Goal: Use online tool/utility: Use online tool/utility

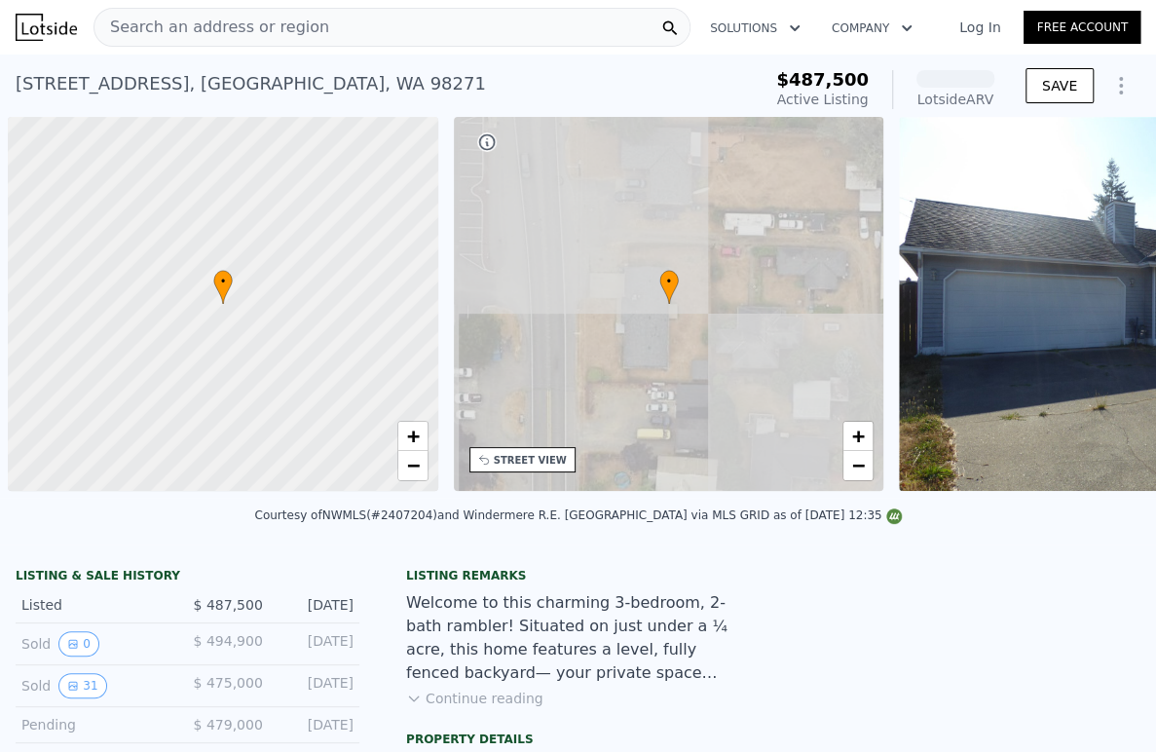
scroll to position [0, 8]
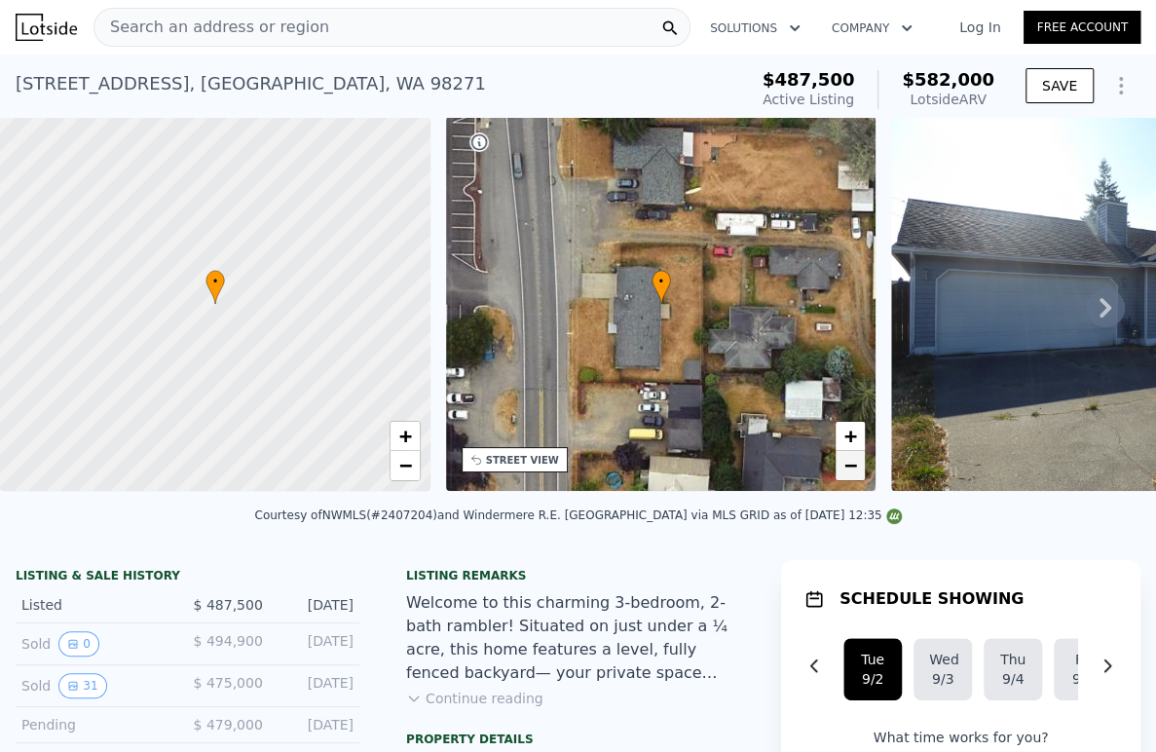
click at [848, 465] on span "−" at bounding box center [850, 465] width 13 height 24
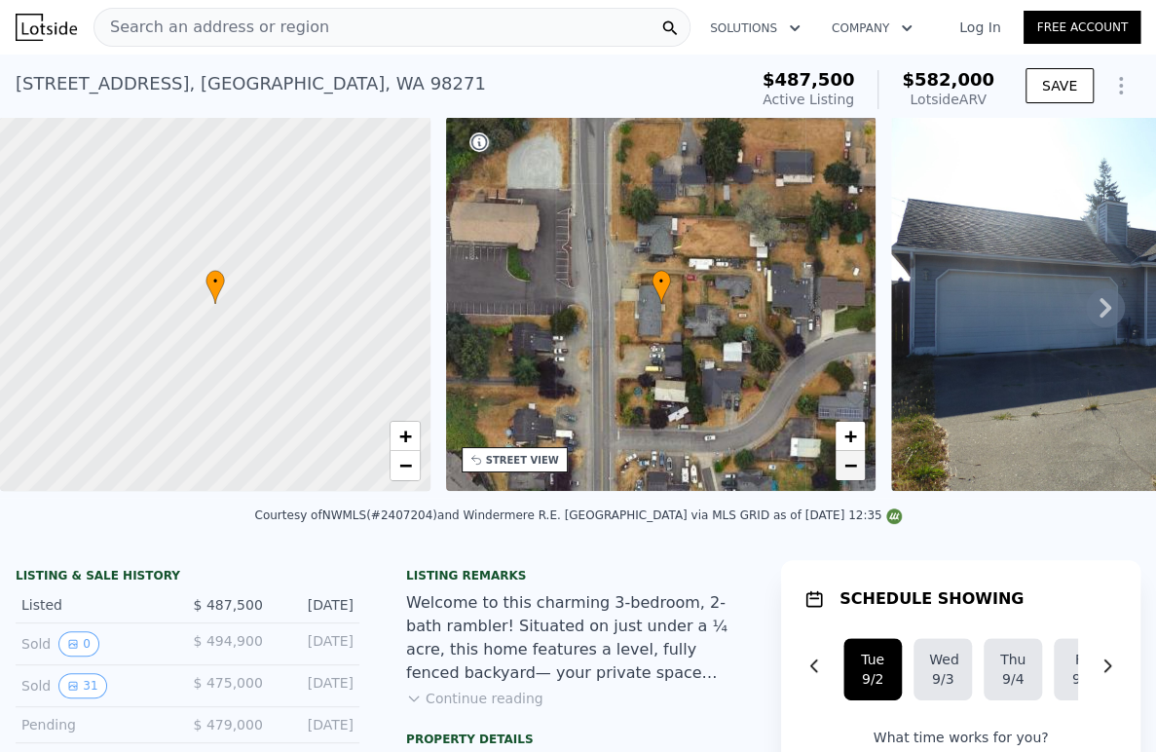
click at [855, 472] on span "−" at bounding box center [850, 465] width 13 height 24
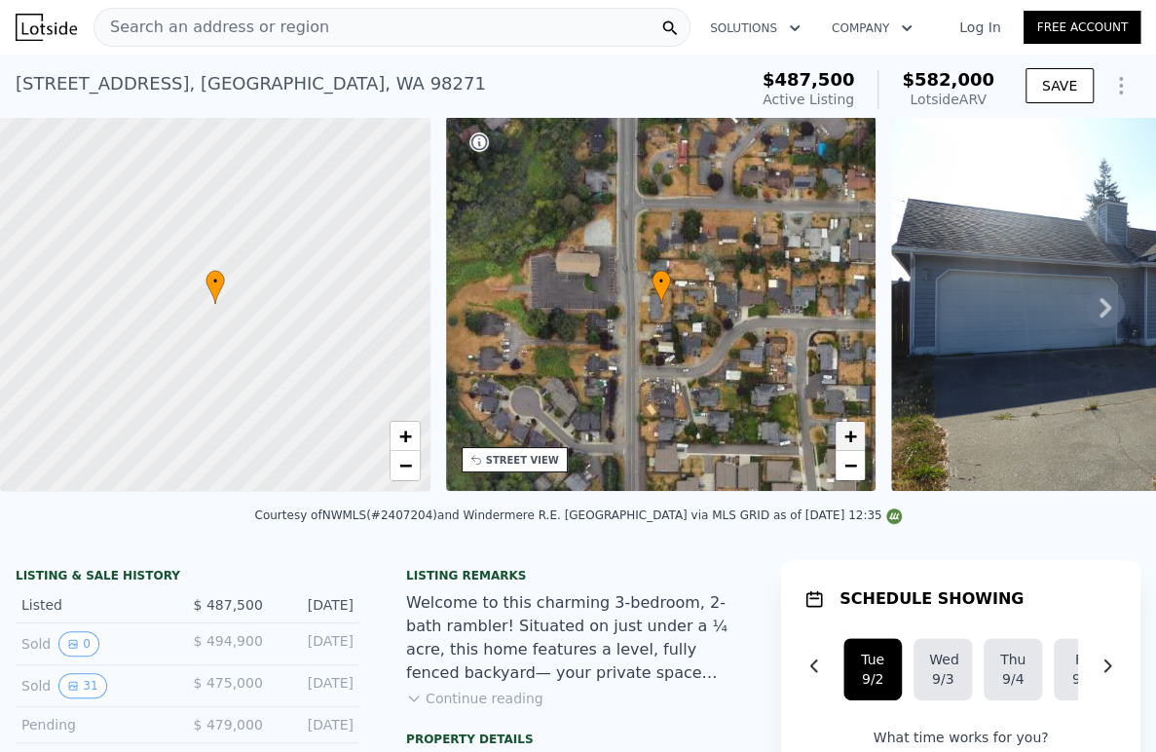
click at [853, 435] on span "+" at bounding box center [850, 435] width 13 height 24
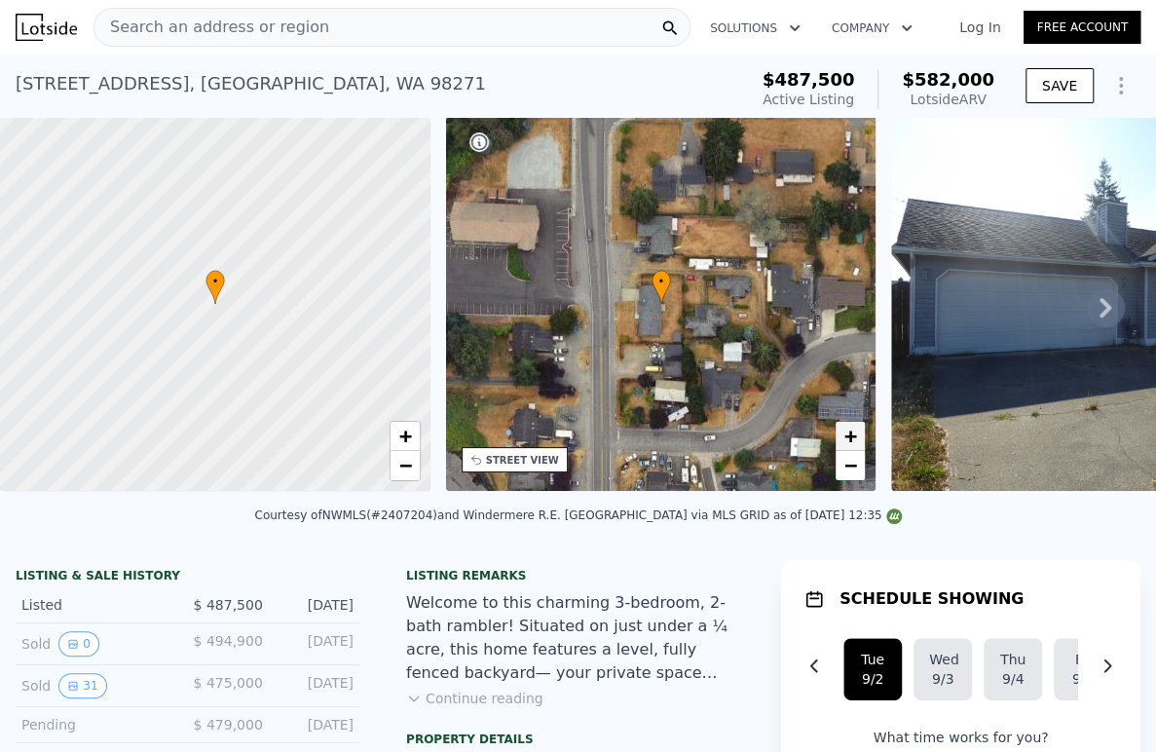
click at [853, 435] on span "+" at bounding box center [850, 435] width 13 height 24
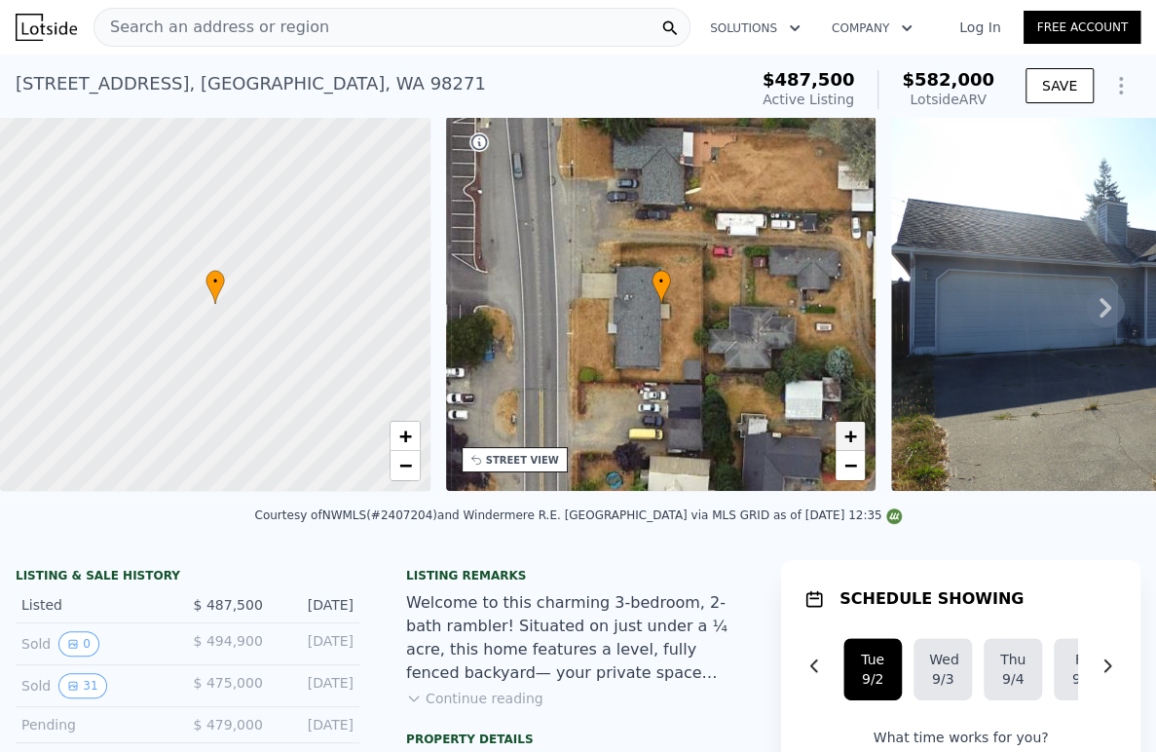
click at [853, 435] on span "+" at bounding box center [850, 435] width 13 height 24
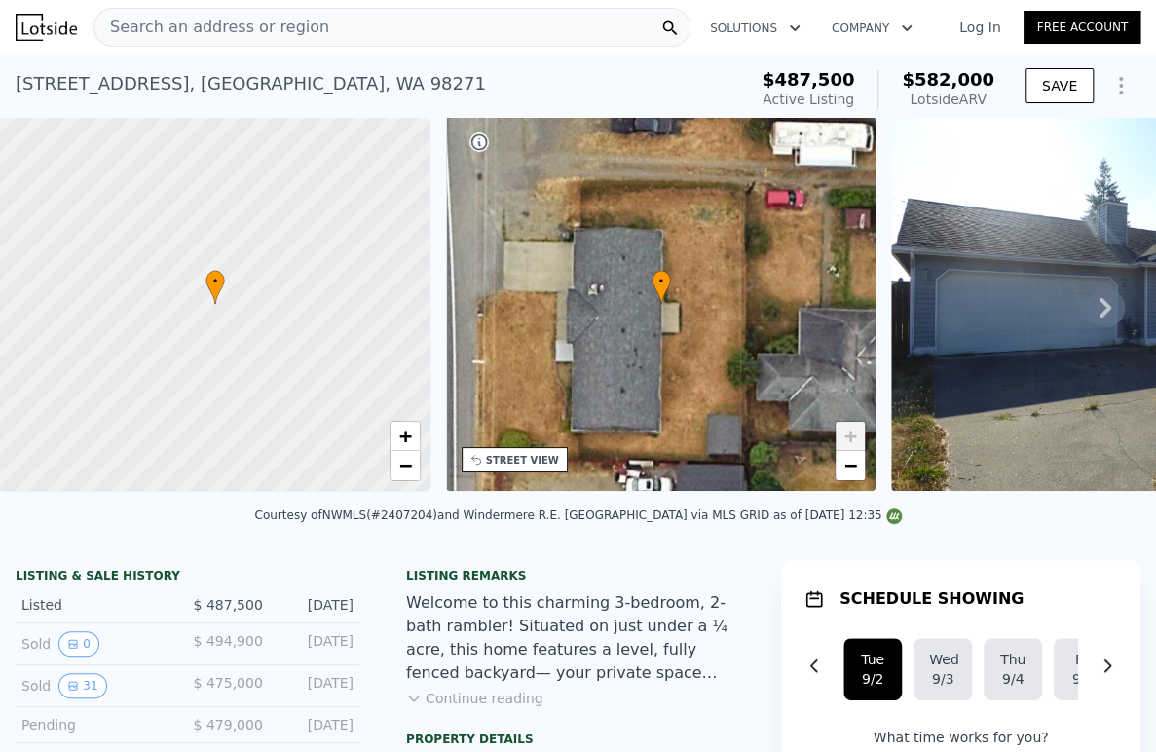
click at [398, 18] on div "Search an address or region" at bounding box center [391, 27] width 597 height 39
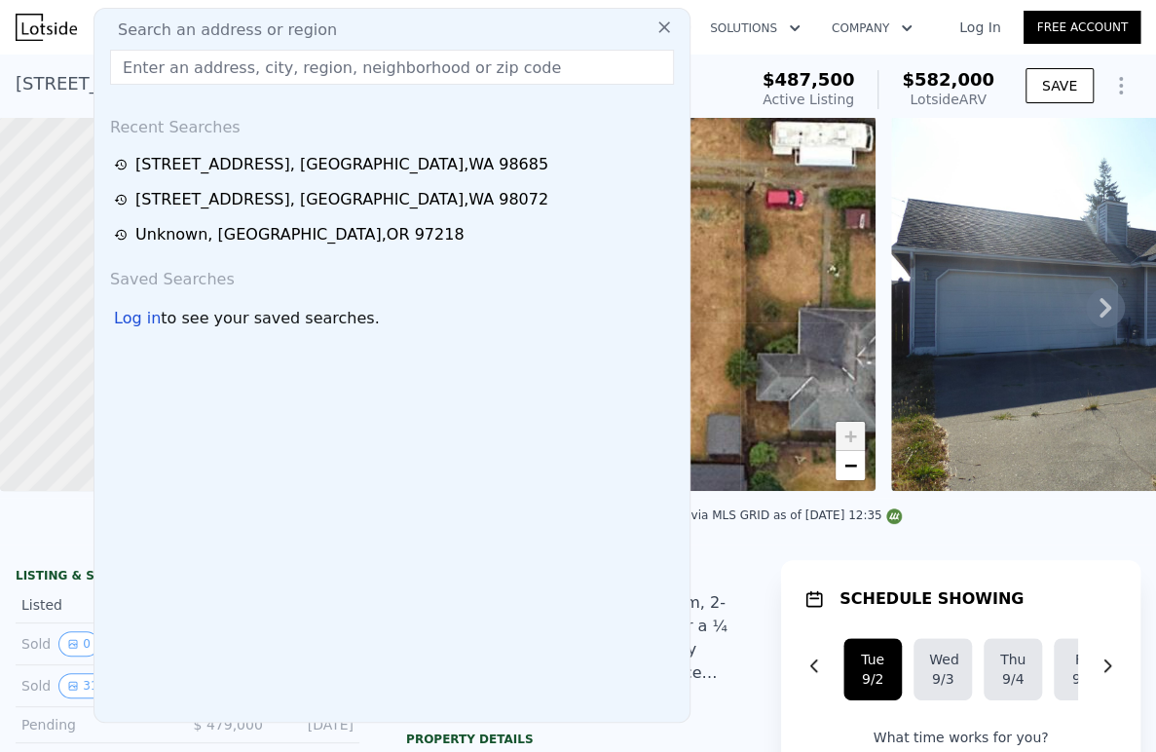
drag, startPoint x: 398, startPoint y: 18, endPoint x: 328, endPoint y: 72, distance: 88.8
click at [328, 72] on input "text" at bounding box center [392, 67] width 564 height 35
paste input "[STREET_ADDRESS]"
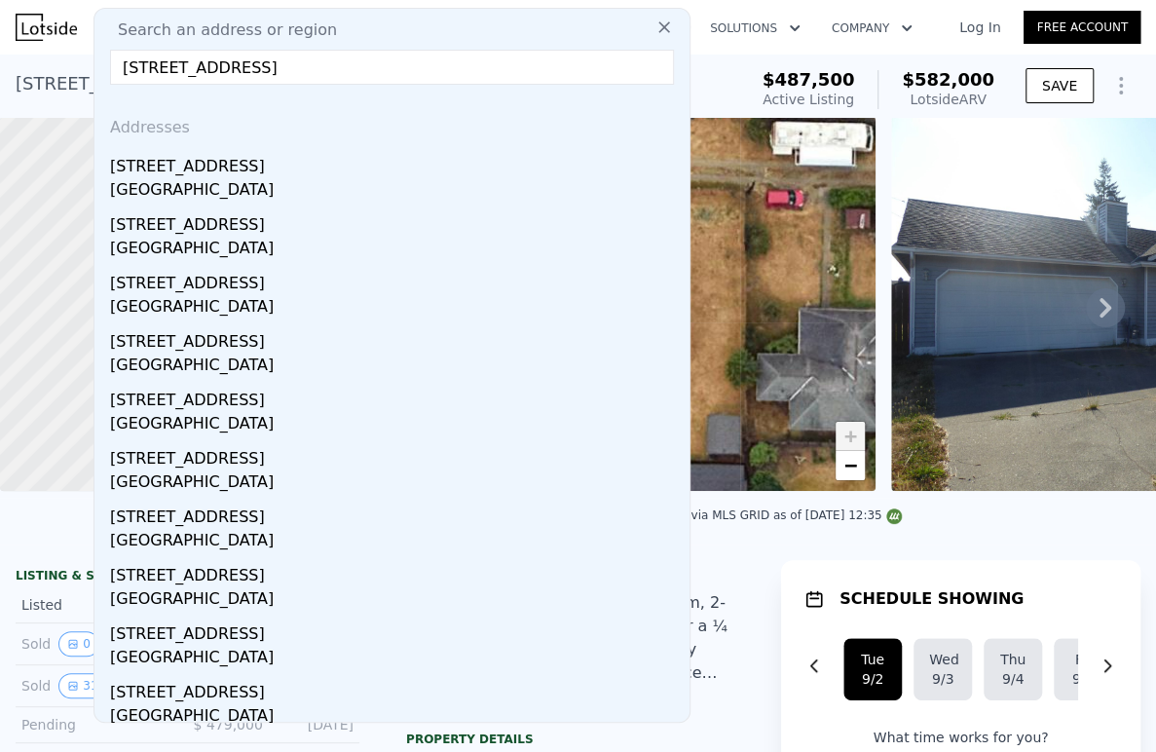
type input "[STREET_ADDRESS]"
click at [226, 165] on div "[STREET_ADDRESS]" at bounding box center [395, 162] width 571 height 31
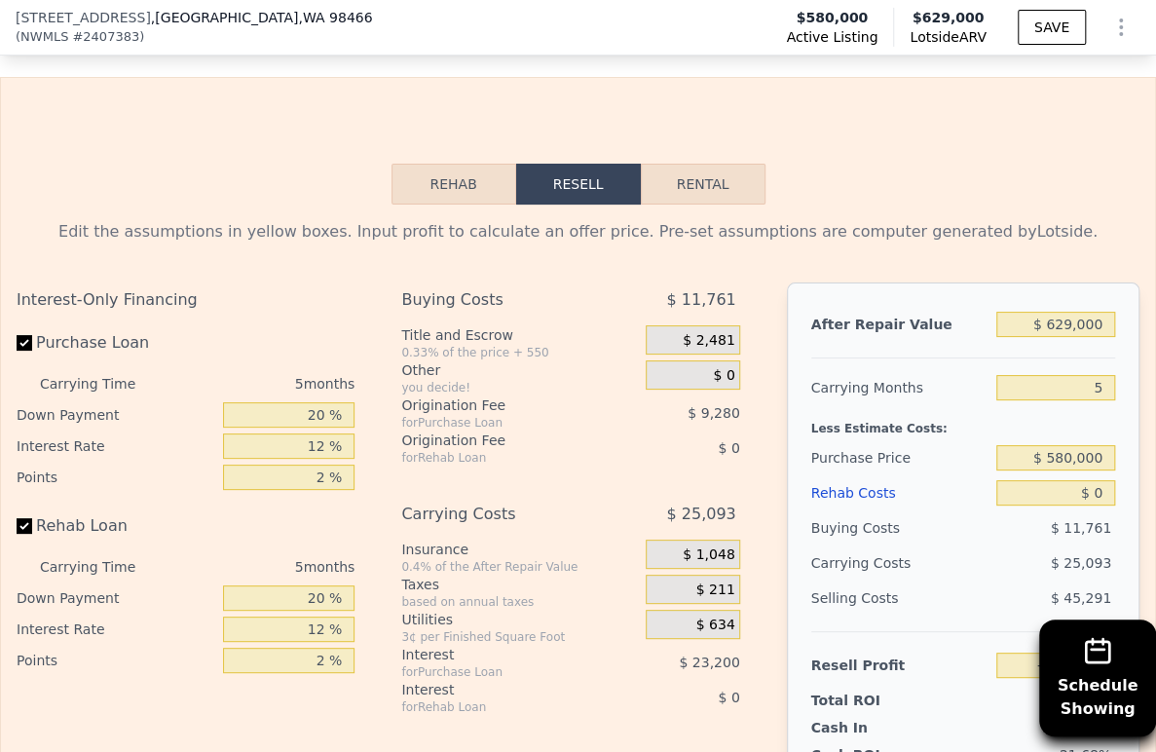
scroll to position [3238, 0]
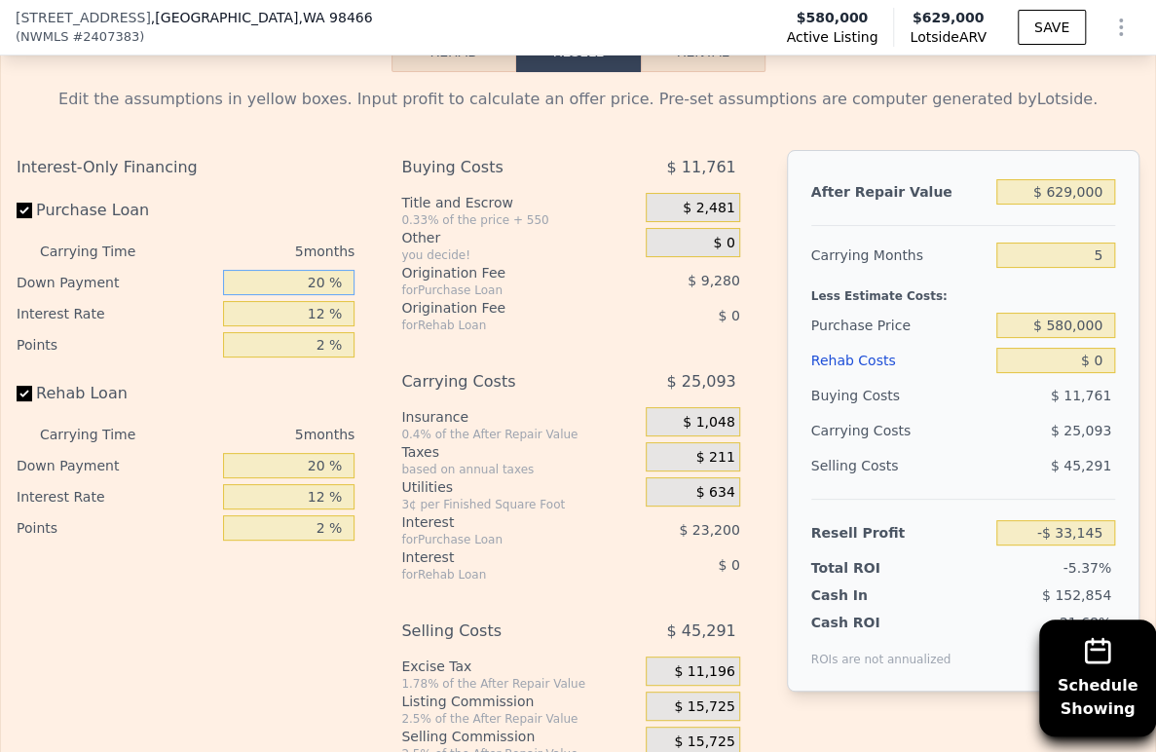
click at [301, 295] on input "20 %" at bounding box center [289, 282] width 132 height 25
type input "10 %"
click at [288, 326] on input "12 %" at bounding box center [289, 313] width 132 height 25
type input "-$ 37,205"
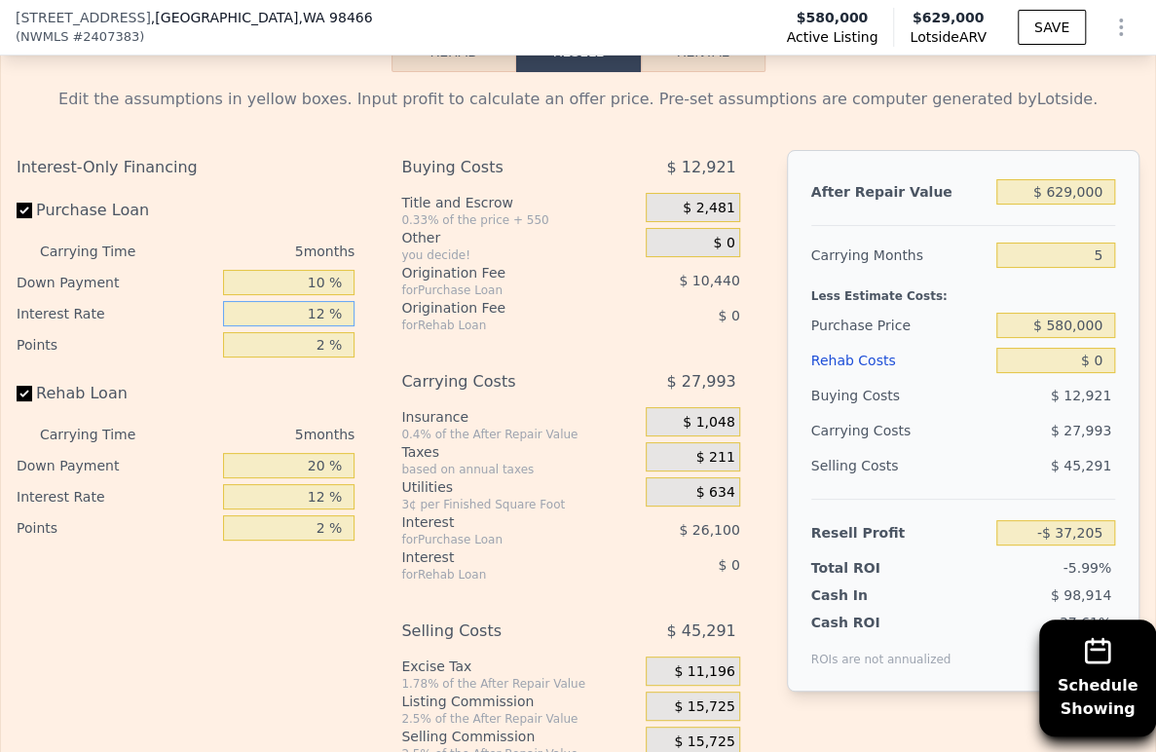
click at [288, 326] on input "12 %" at bounding box center [289, 313] width 132 height 25
type input "9 %"
type input "-$ 30,680"
type input "9 %"
click at [296, 357] on input "2 %" at bounding box center [289, 344] width 132 height 25
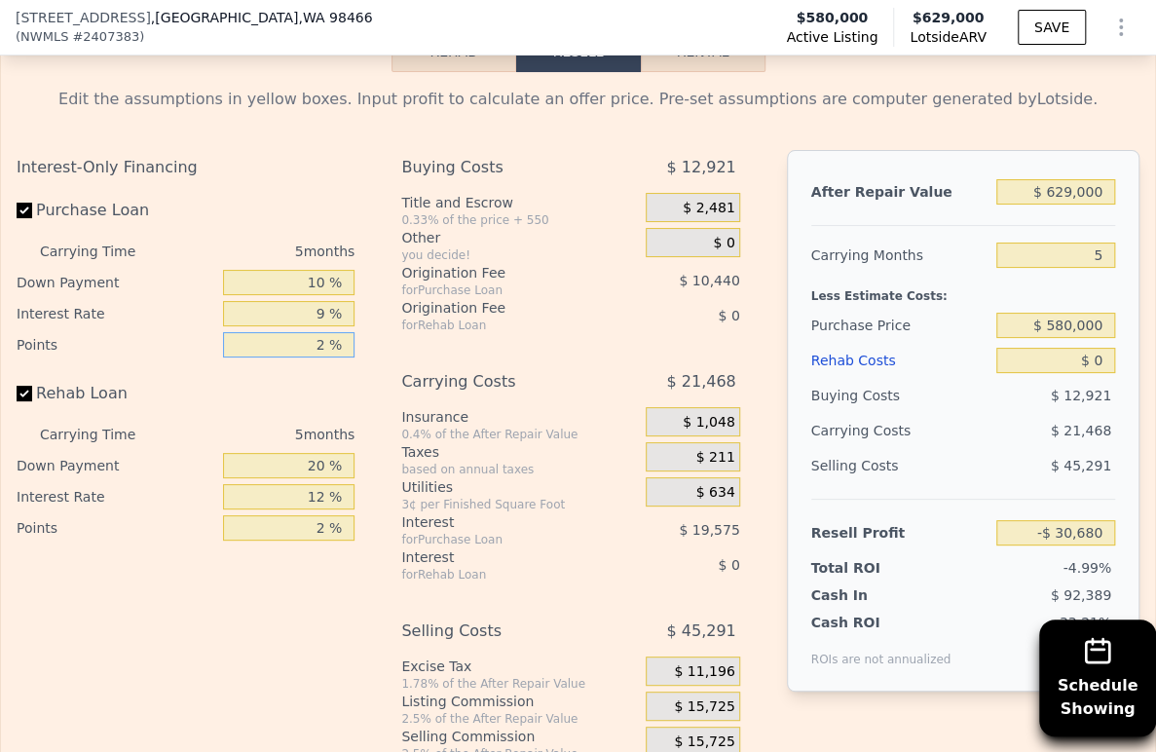
click at [296, 357] on input "2 %" at bounding box center [289, 344] width 132 height 25
type input "1.5 %"
type input "-$ 28,070"
type input "1.5 %"
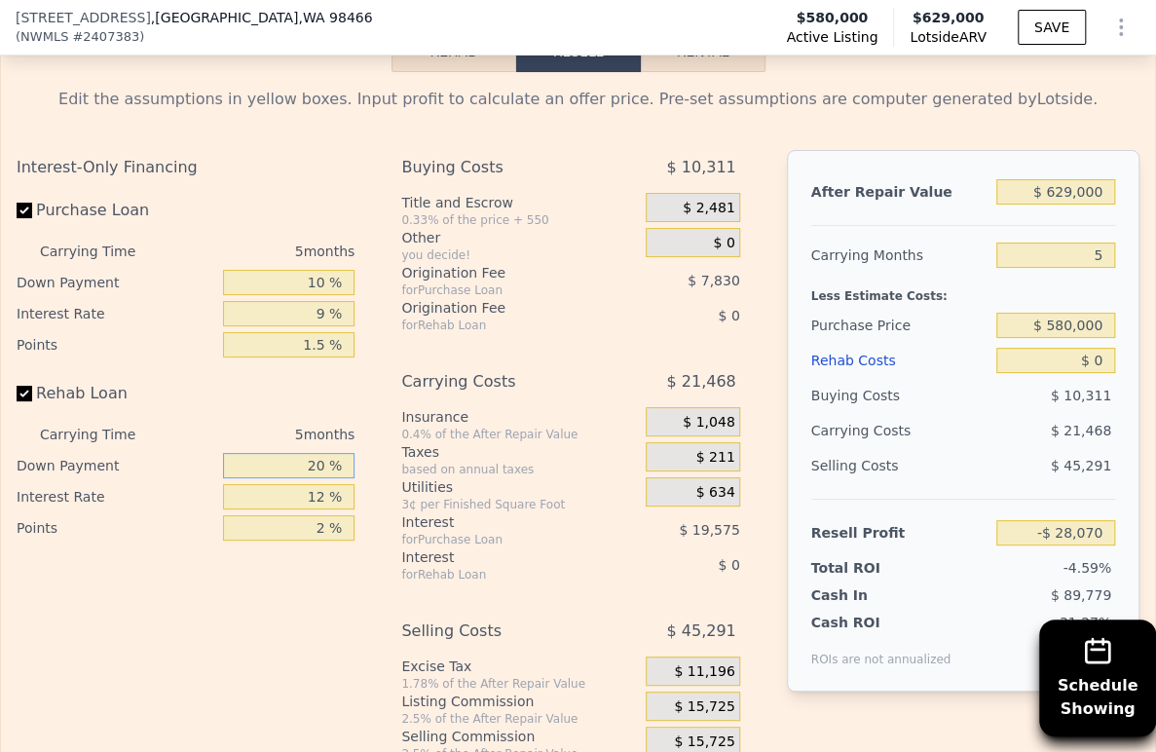
click at [317, 478] on input "20 %" at bounding box center [289, 465] width 132 height 25
click at [315, 478] on input "20 %" at bounding box center [289, 465] width 132 height 25
type input "10 %"
click at [305, 509] on input "12 %" at bounding box center [289, 496] width 132 height 25
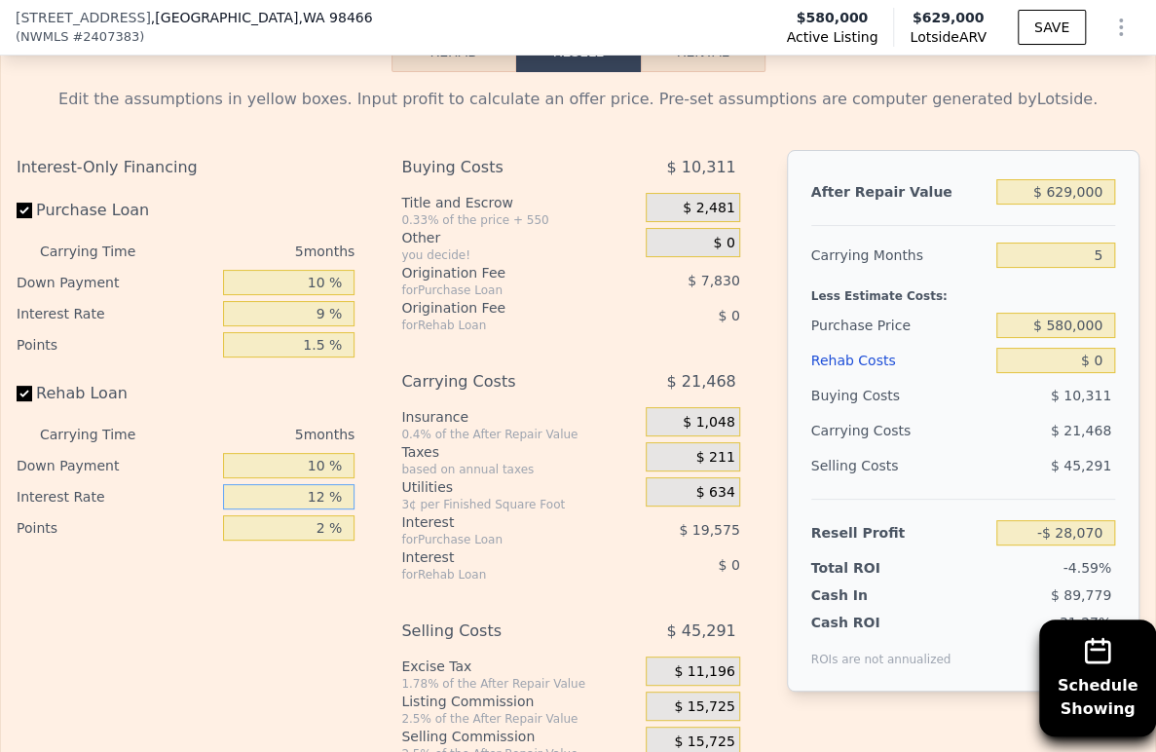
click at [305, 509] on input "12 %" at bounding box center [289, 496] width 132 height 25
click at [310, 509] on input "1.5 %" at bounding box center [289, 496] width 132 height 25
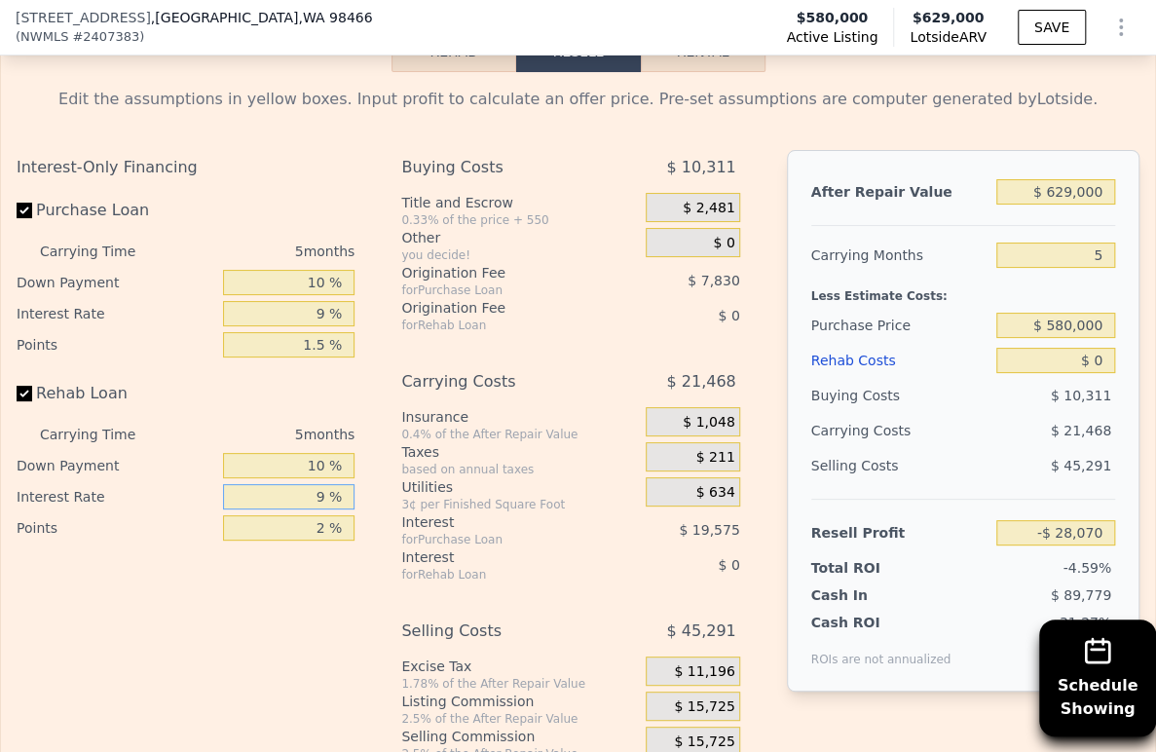
type input "9 %"
click at [312, 540] on input "2 %" at bounding box center [289, 527] width 132 height 25
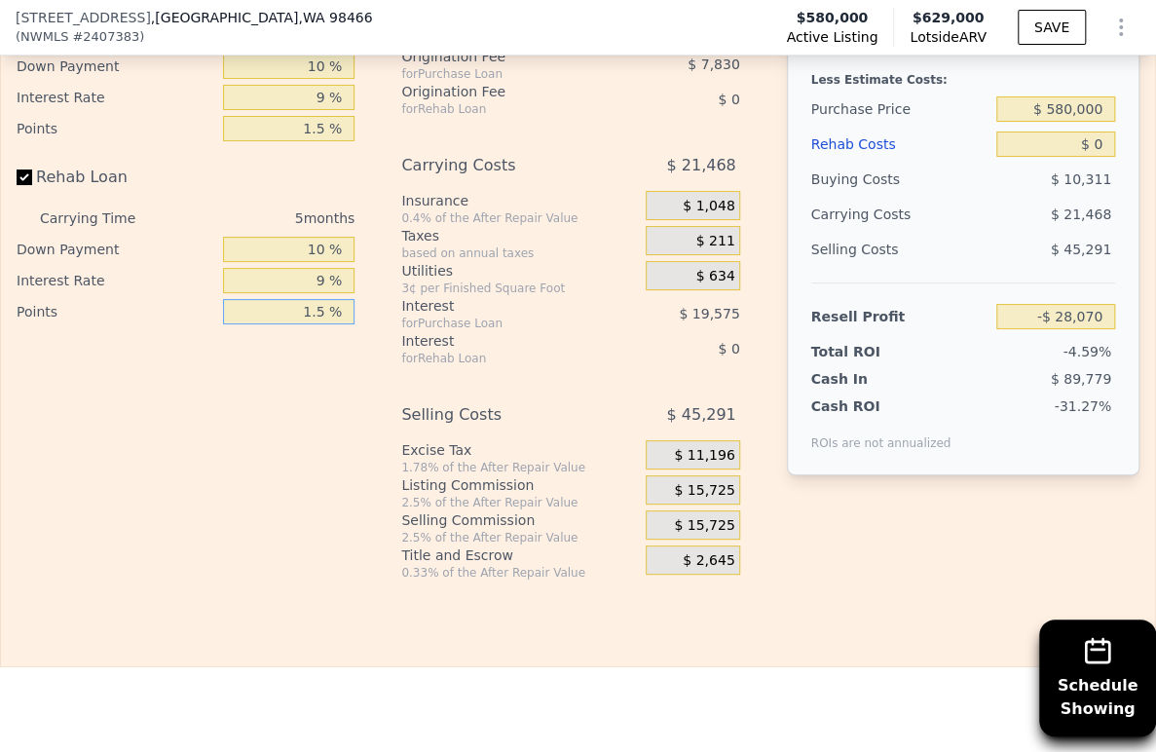
type input "1.5 %"
click at [706, 499] on span "$ 15,725" at bounding box center [704, 491] width 60 height 18
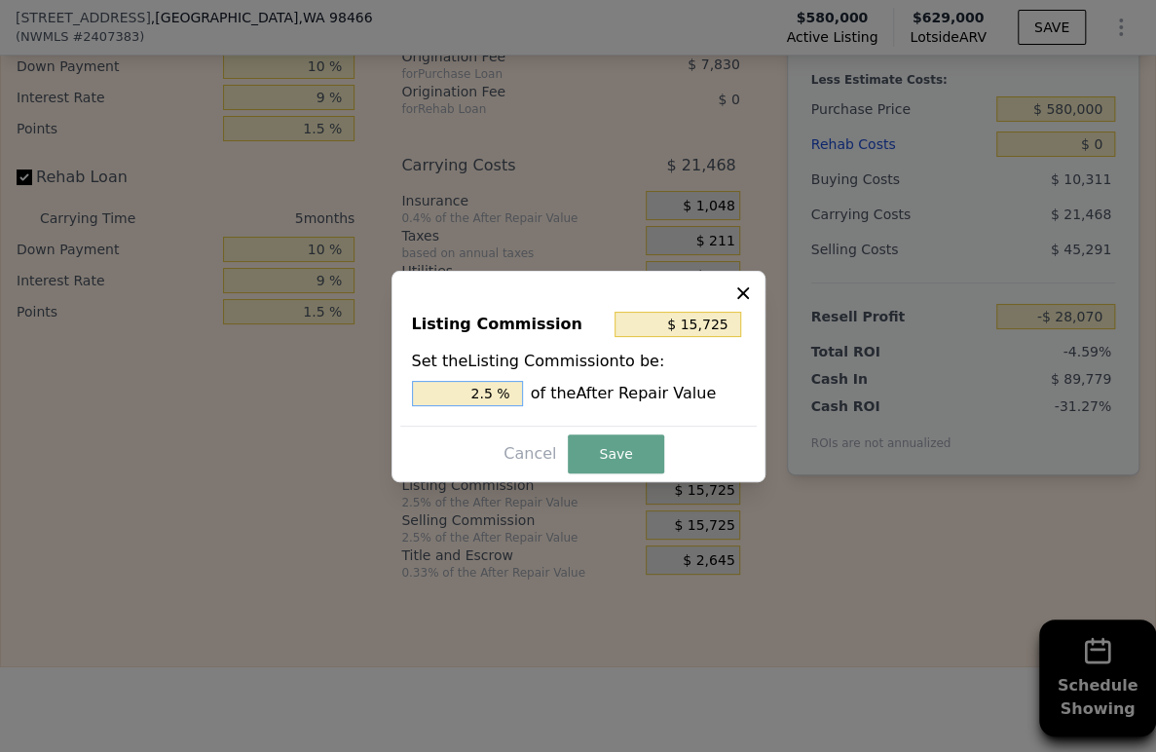
drag, startPoint x: 480, startPoint y: 395, endPoint x: 470, endPoint y: 398, distance: 10.2
click at [470, 398] on input "2.5 %" at bounding box center [467, 393] width 111 height 25
type input "$ 9,435"
type input "1.5 %"
click at [576, 446] on button "Save" at bounding box center [615, 453] width 95 height 39
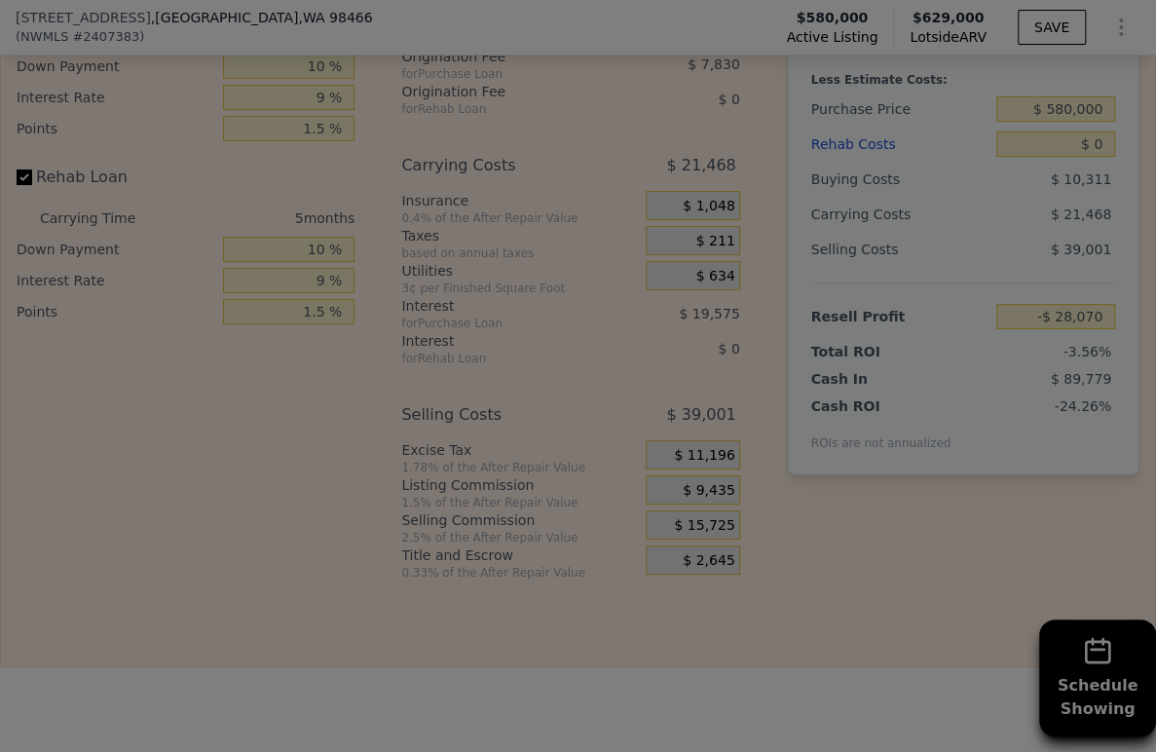
type input "-$ 21,780"
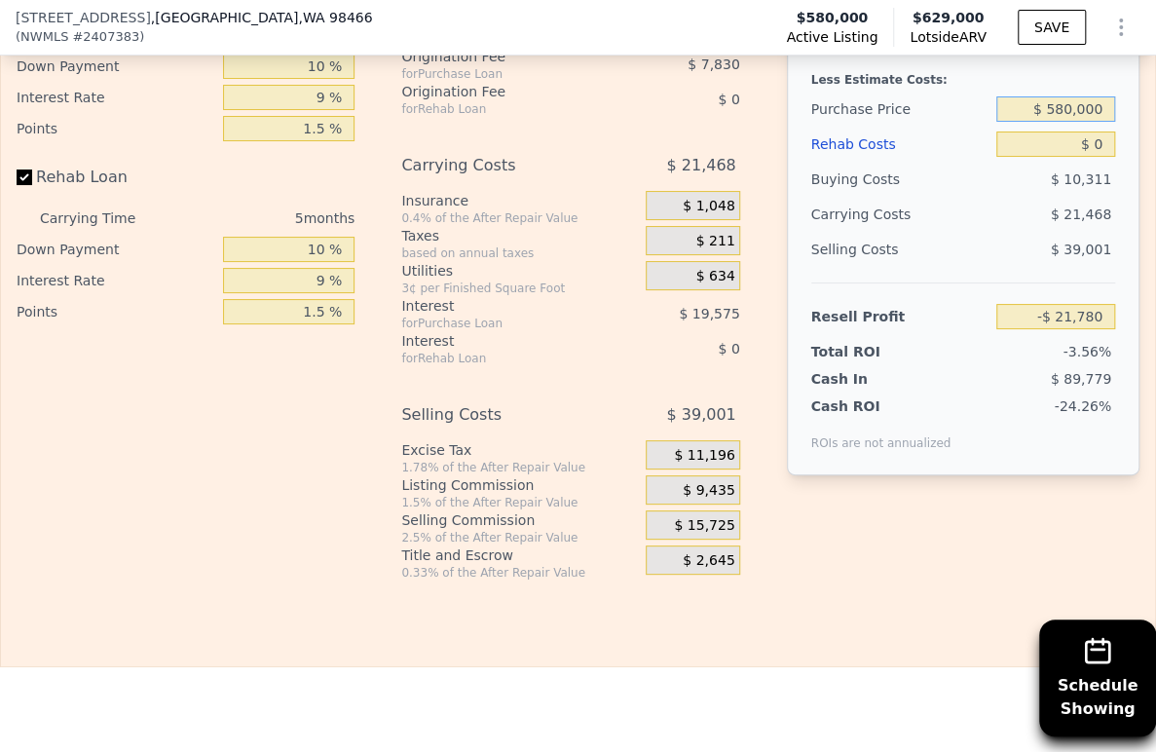
click at [1051, 122] on input "$ 580,000" at bounding box center [1055, 108] width 119 height 25
type input "$ 300,000"
click at [997, 232] on div "$ 21,468" at bounding box center [1022, 214] width 186 height 35
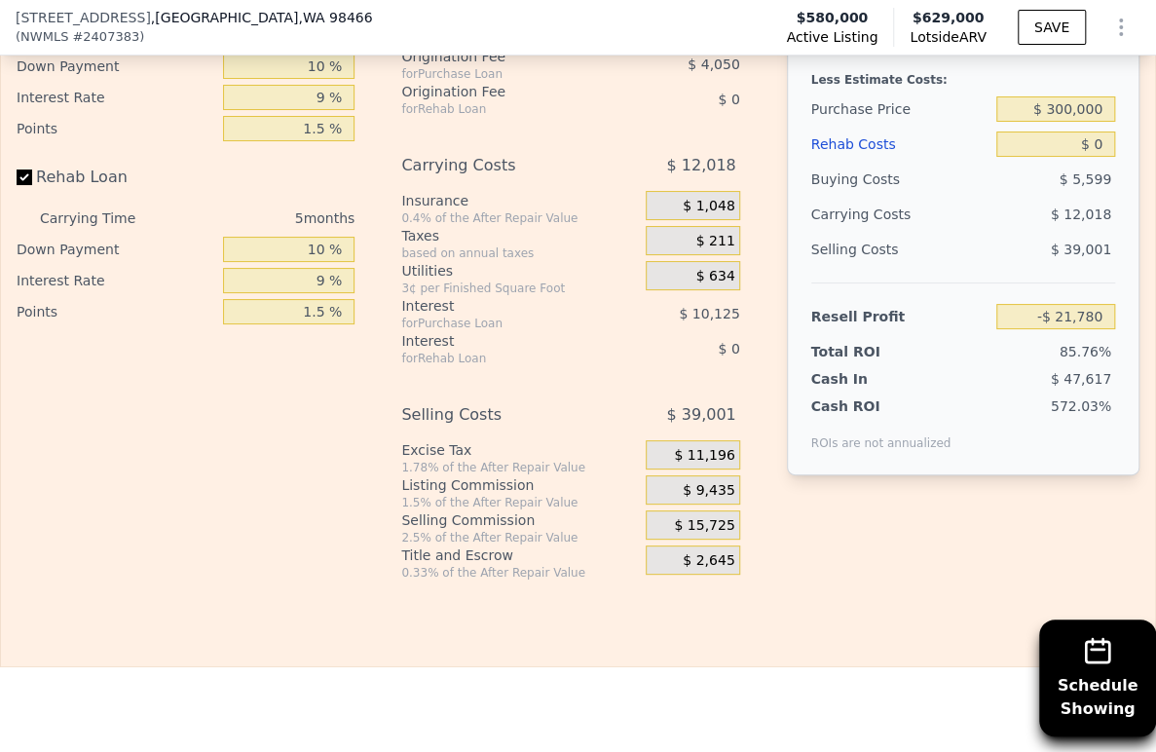
type input "$ 272,382"
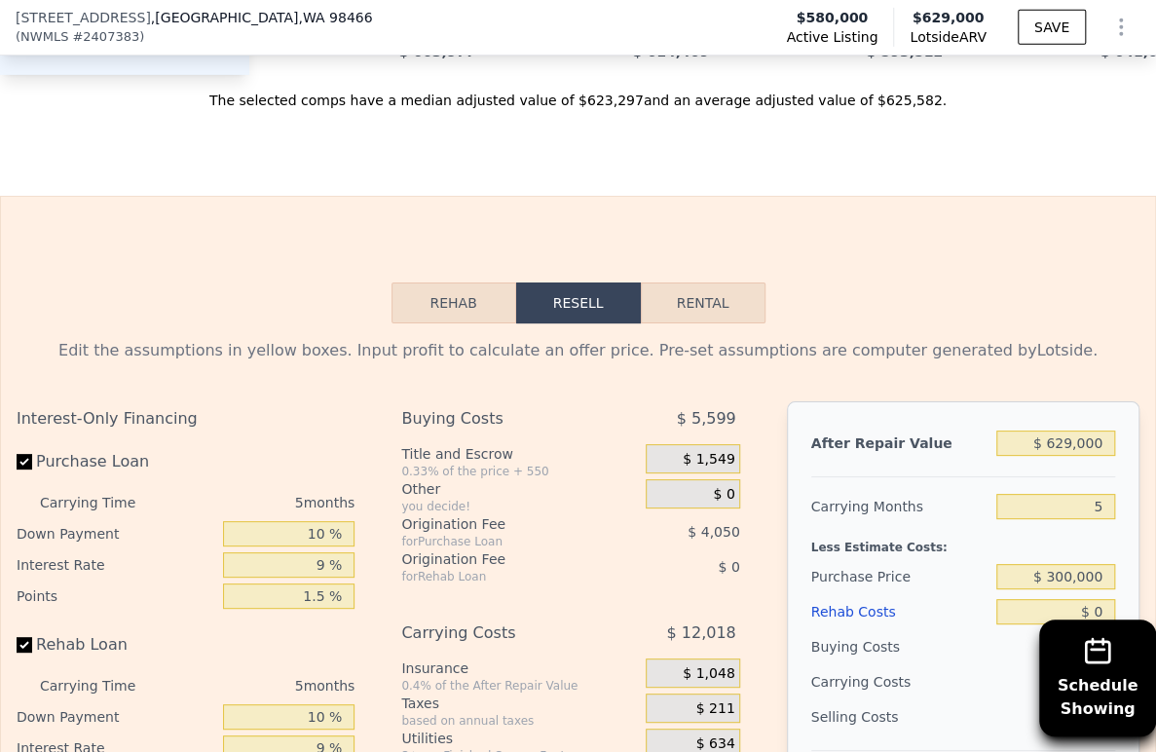
scroll to position [3022, 0]
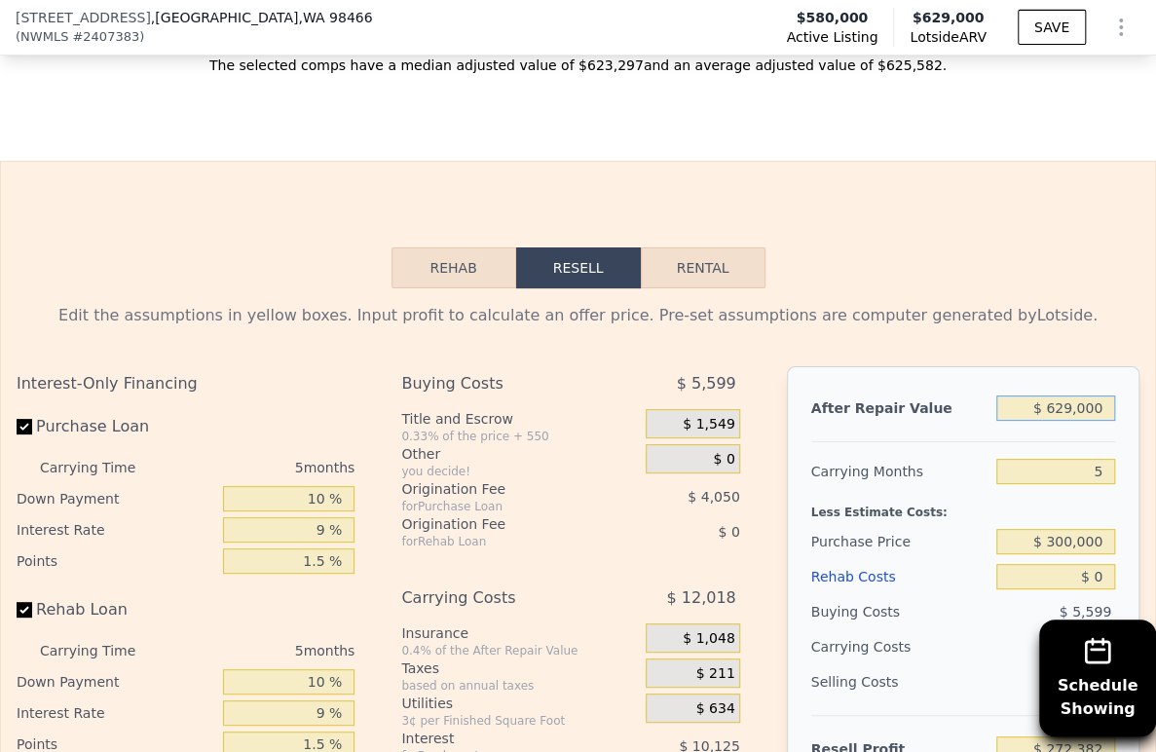
drag, startPoint x: 1059, startPoint y: 461, endPoint x: 1048, endPoint y: 462, distance: 10.8
click at [1048, 421] on input "$ 629,000" at bounding box center [1055, 407] width 119 height 25
type input "$ 65,000"
type input "-$ 256,200"
type input "$ 650,000"
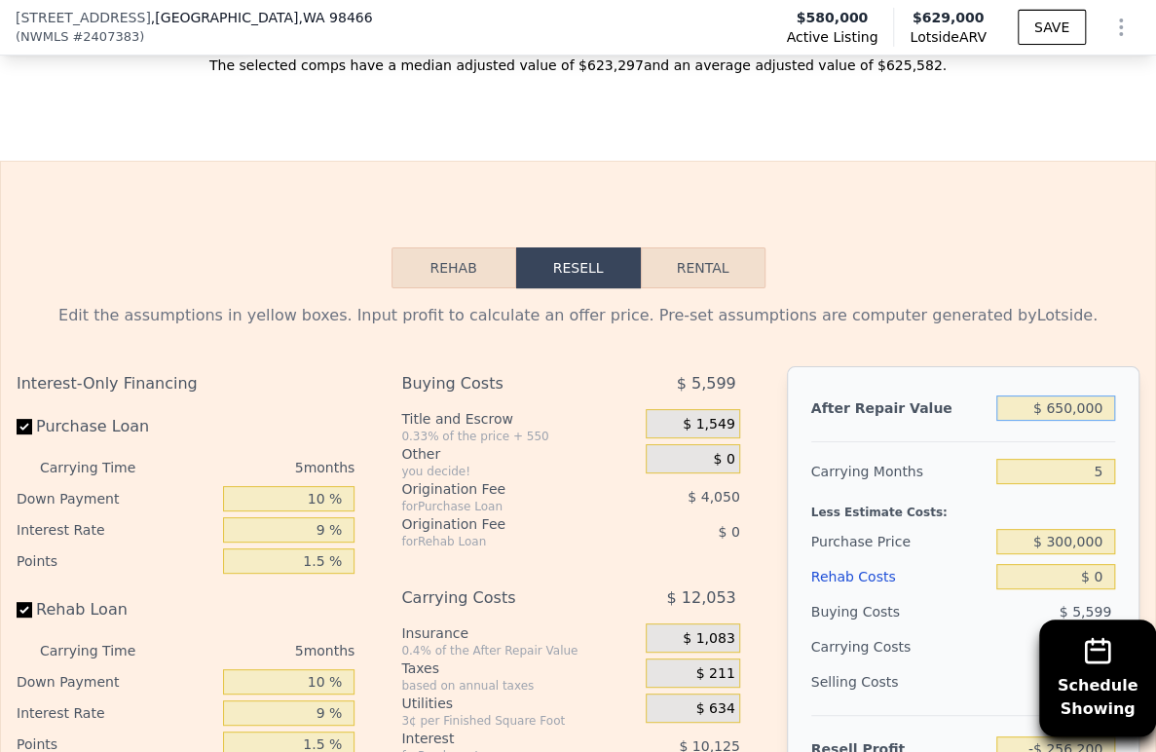
type input "$ 292,063"
type input "$ 650,000"
drag, startPoint x: 1083, startPoint y: 527, endPoint x: 1066, endPoint y: 527, distance: 16.5
click at [1066, 484] on input "5" at bounding box center [1055, 471] width 119 height 25
type input "4"
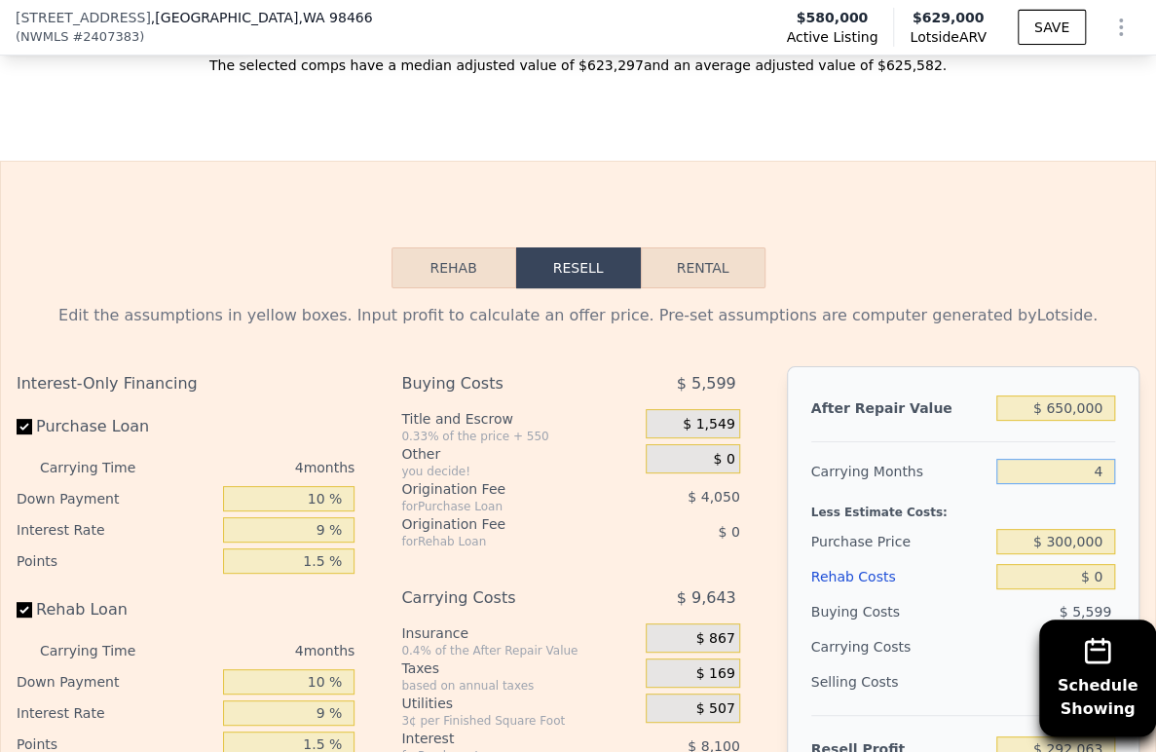
type input "$ 294,473"
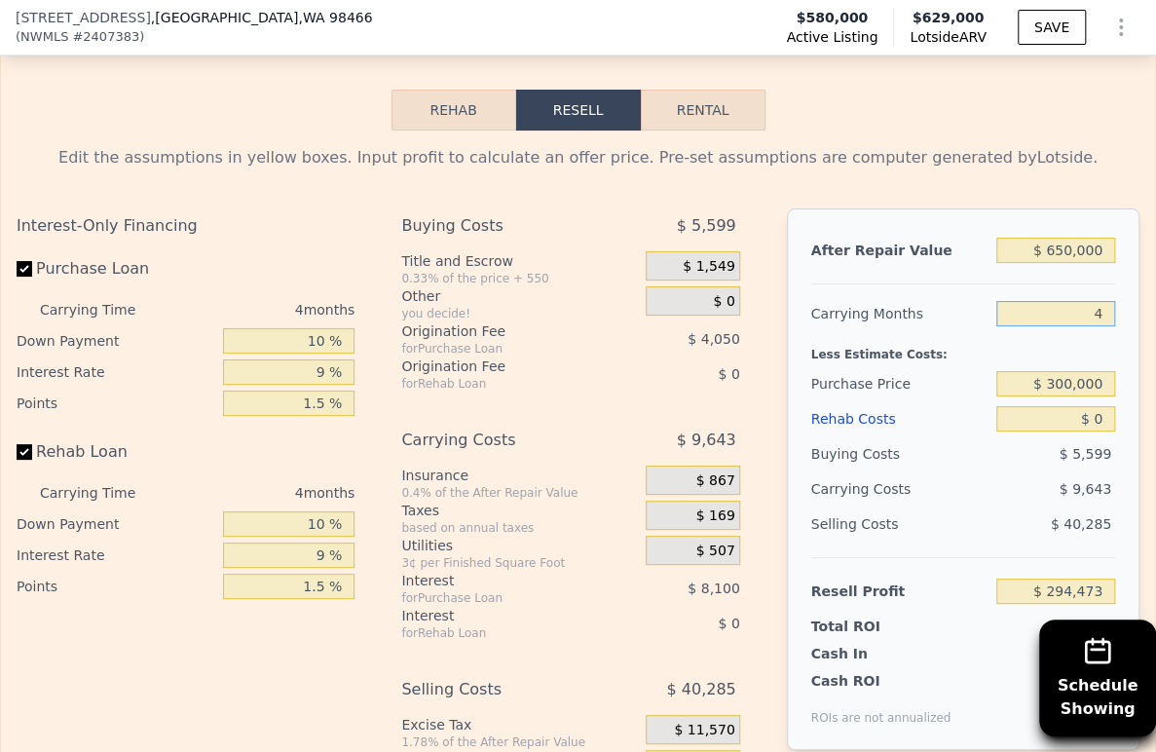
scroll to position [3238, 0]
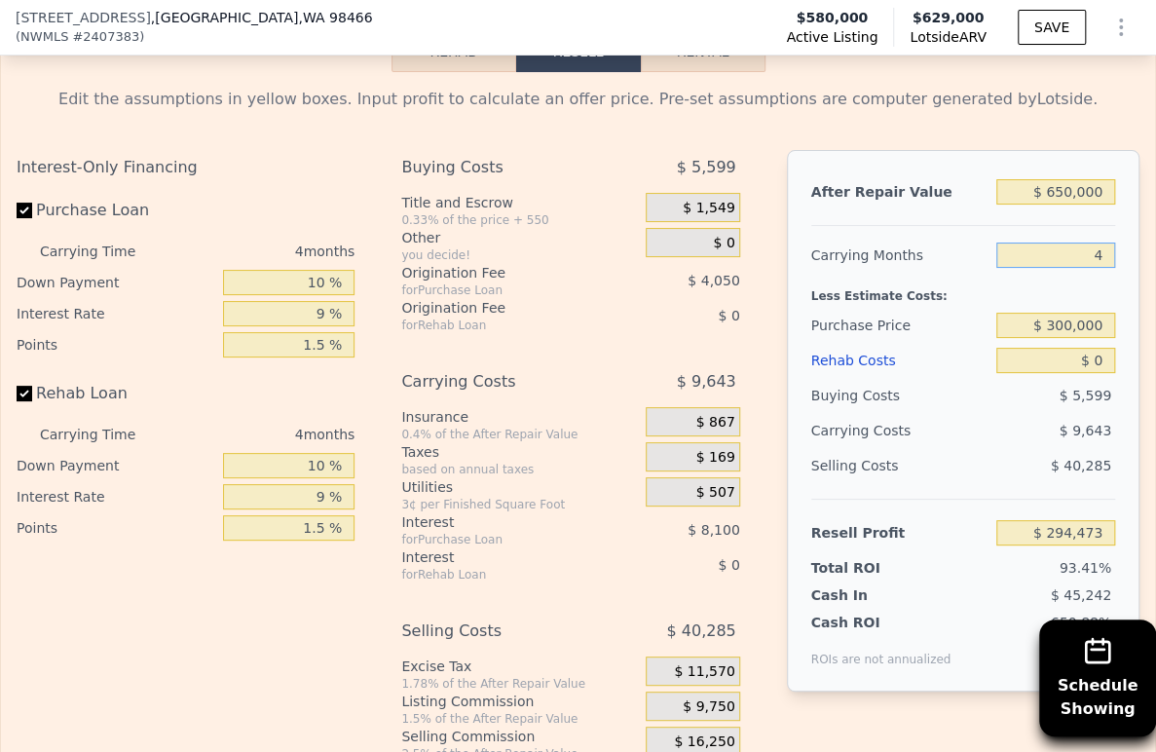
type input "4"
click at [1075, 378] on div "$ 0" at bounding box center [1055, 360] width 119 height 35
click at [1074, 373] on input "$ 0" at bounding box center [1055, 360] width 119 height 25
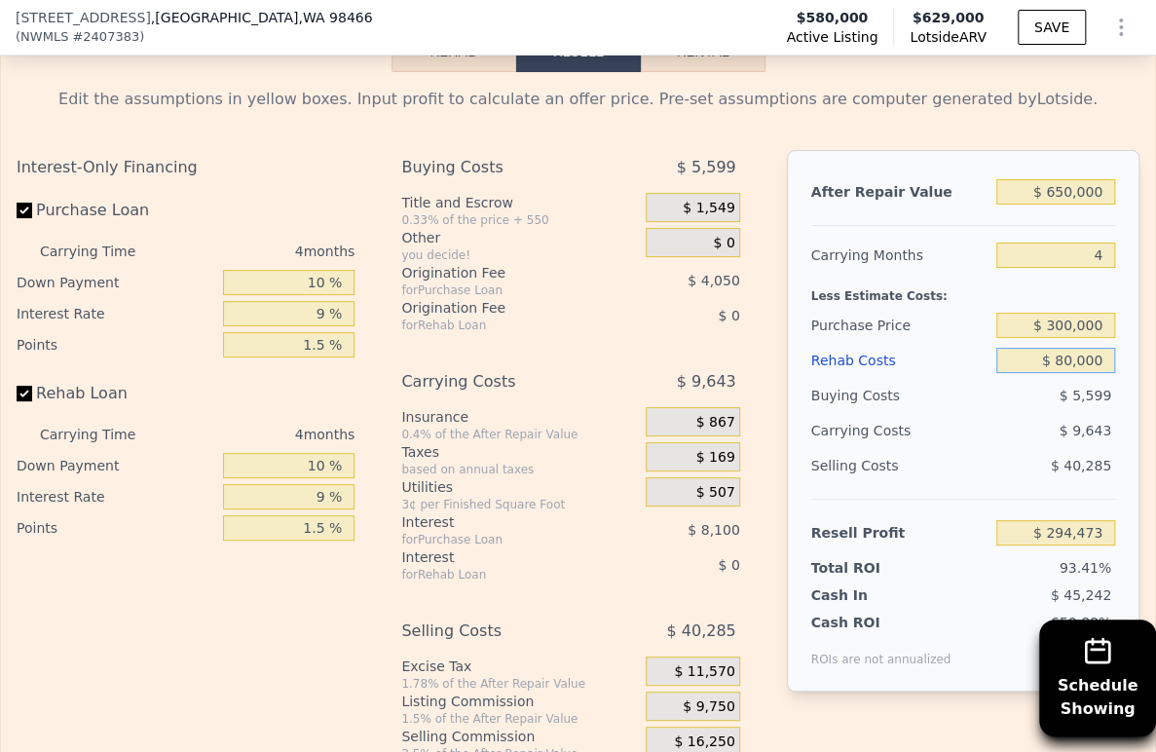
type input "$ 800,000"
type input "-$ 537,927"
type input "$ 80,000"
type input "$ 211,233"
type input "$ 80,000"
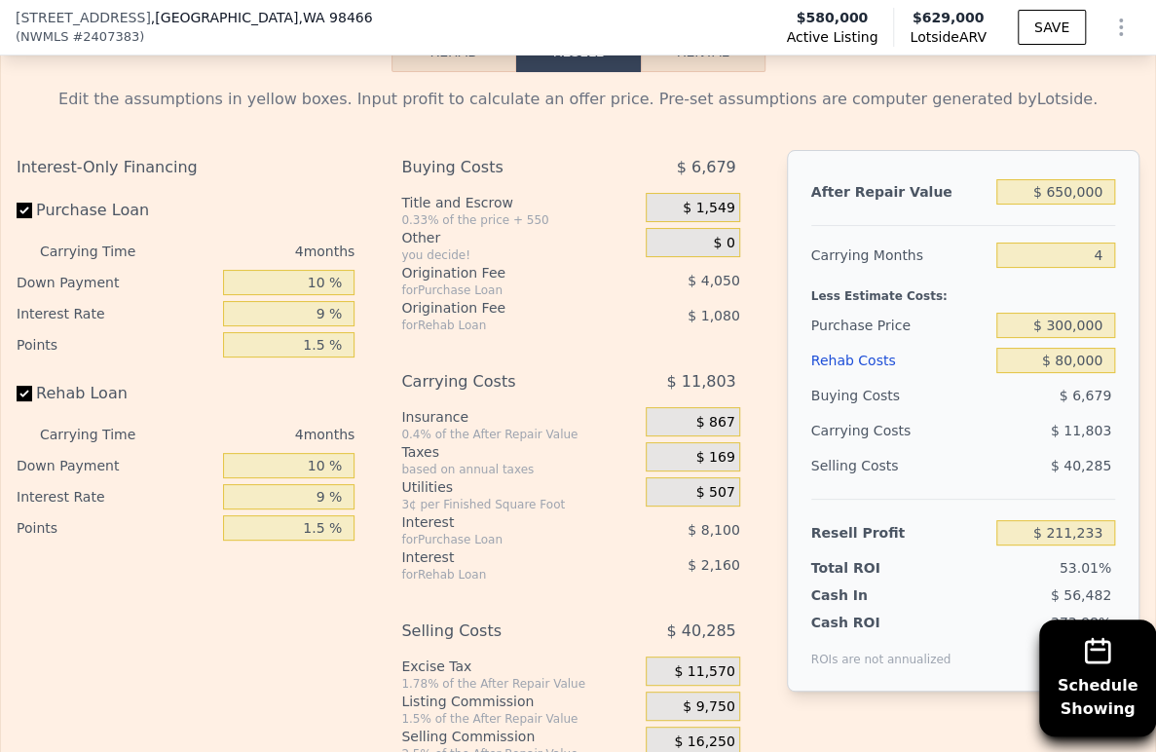
click at [911, 483] on div "Selling Costs" at bounding box center [900, 465] width 178 height 35
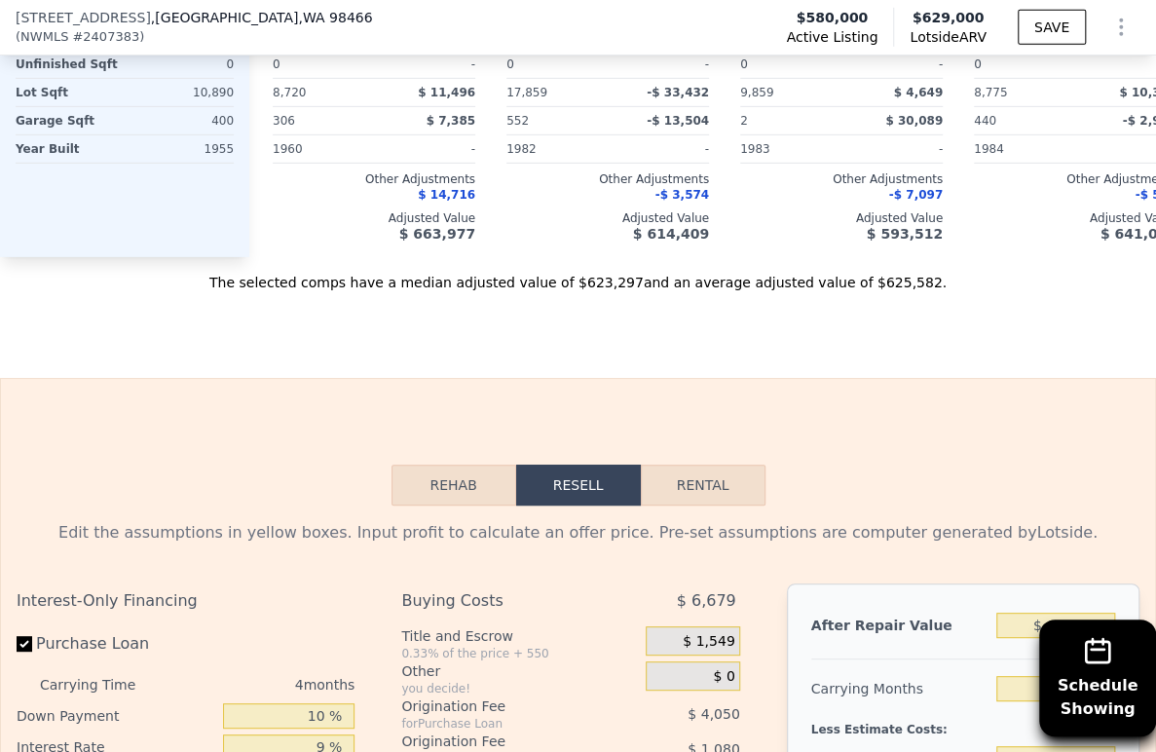
scroll to position [2589, 0]
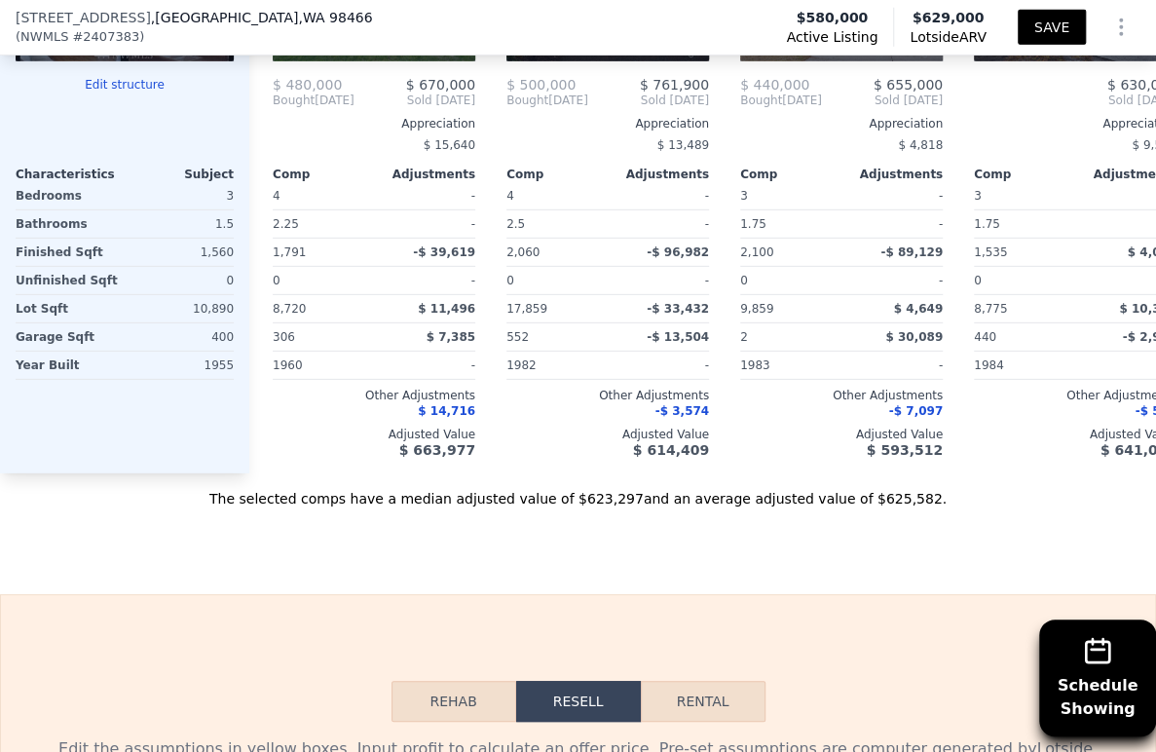
click at [1040, 23] on button "SAVE" at bounding box center [1051, 27] width 68 height 35
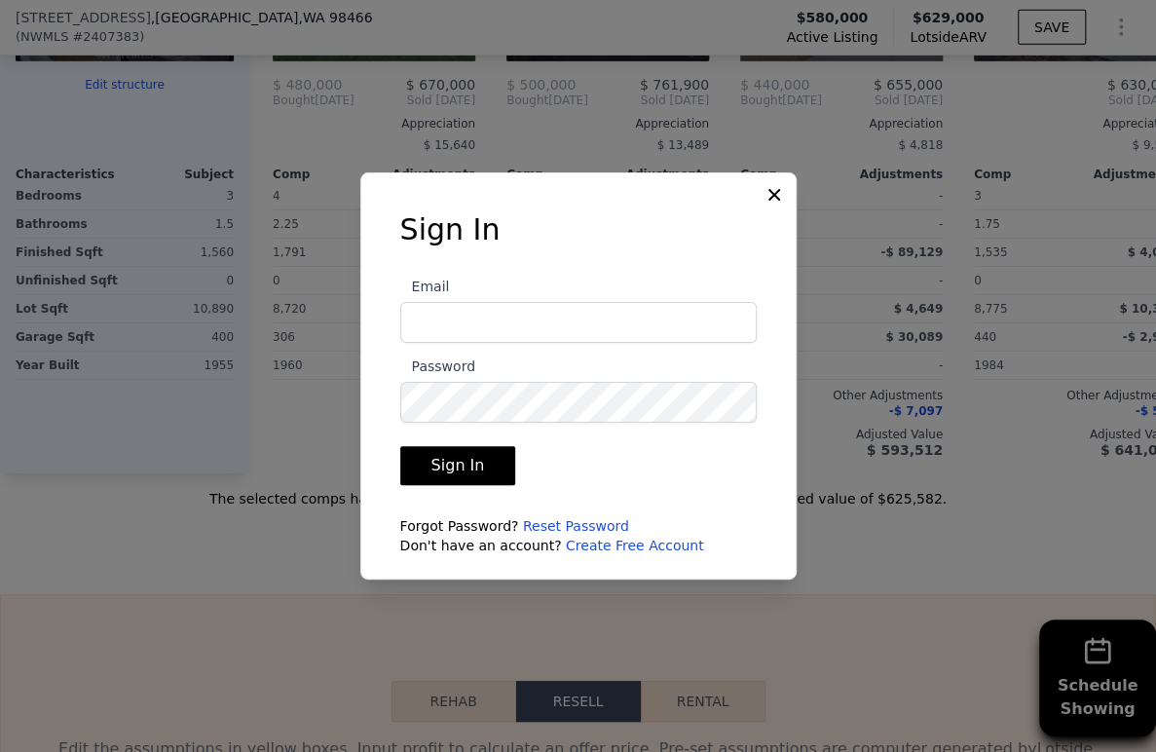
click at [606, 302] on input "Email" at bounding box center [578, 322] width 356 height 41
type input "[EMAIL_ADDRESS][DOMAIN_NAME]"
click at [450, 465] on button "Sign In" at bounding box center [458, 465] width 116 height 39
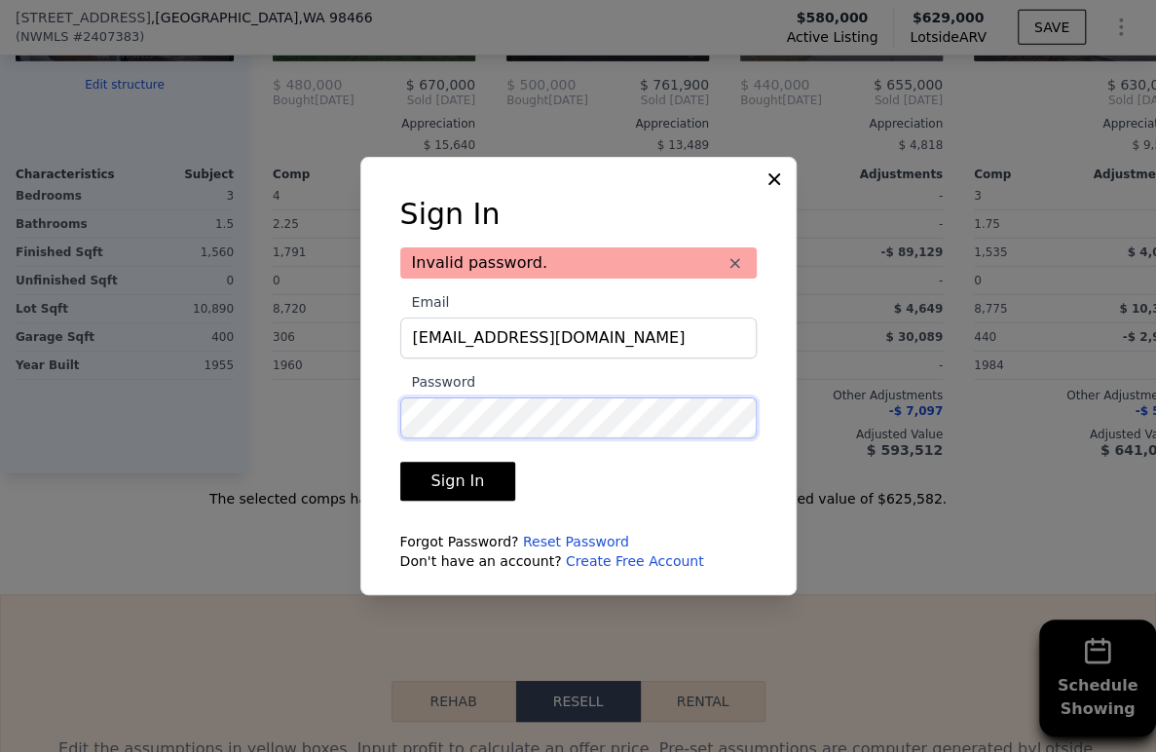
click at [400, 461] on button "Sign In" at bounding box center [458, 480] width 116 height 39
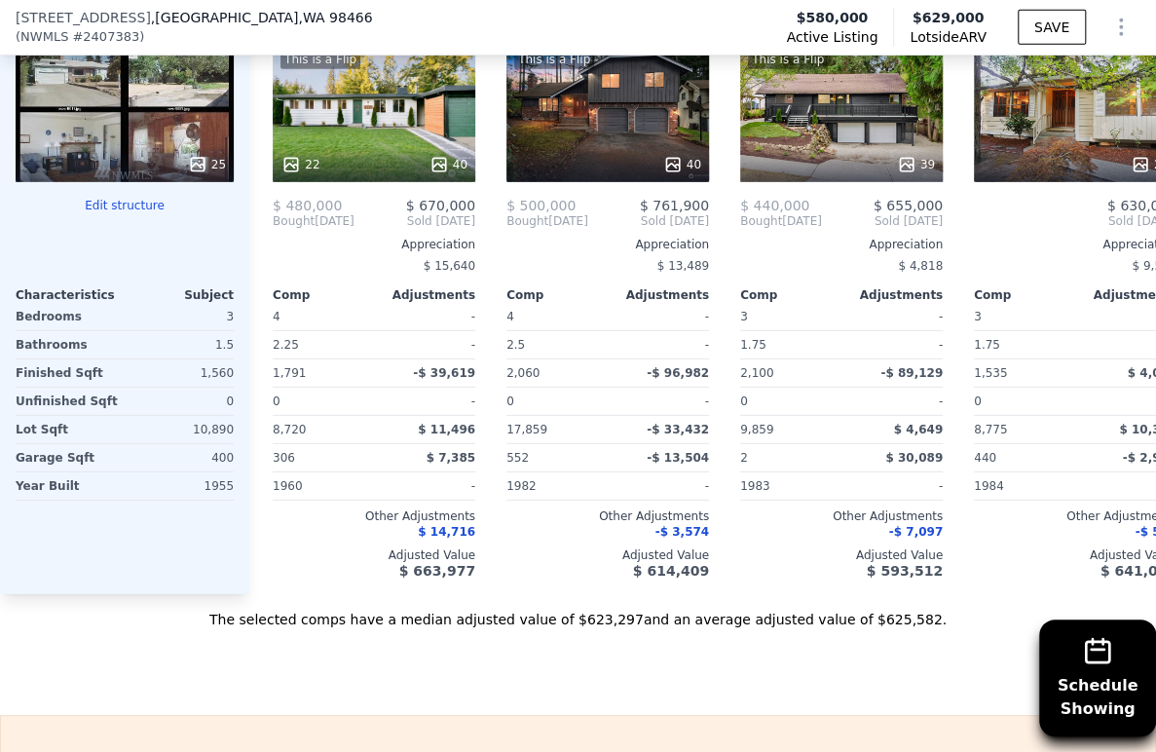
scroll to position [2710, 0]
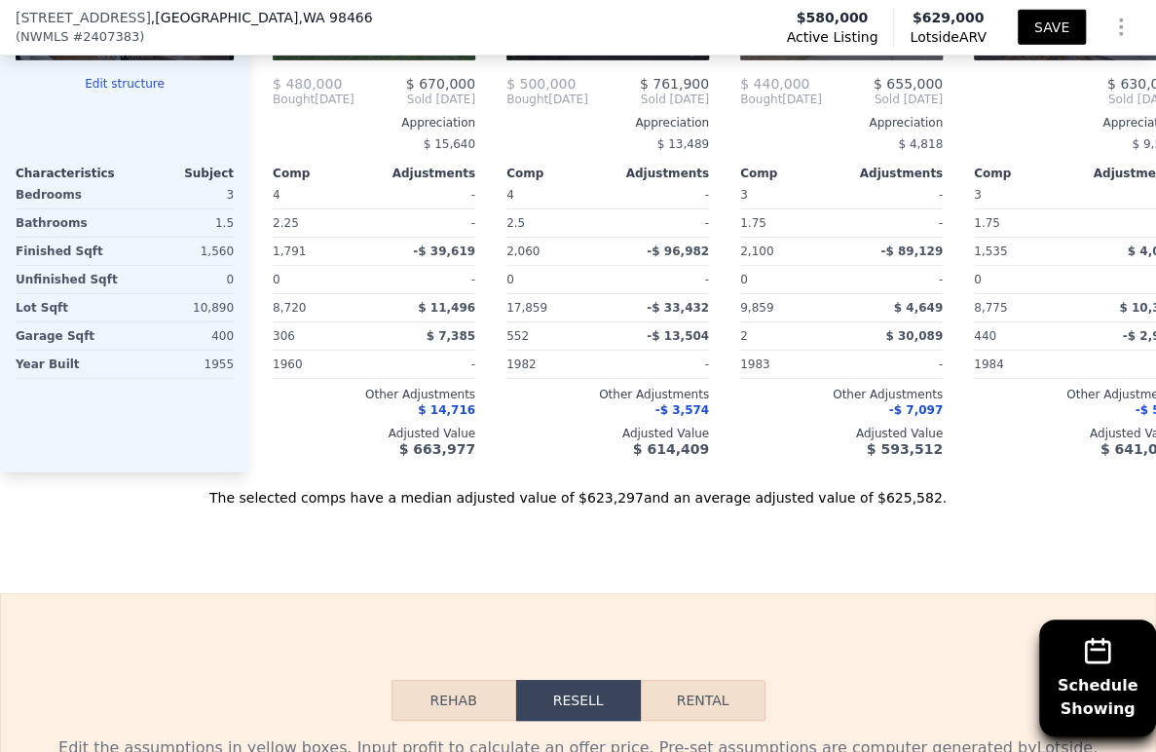
click at [1025, 26] on button "SAVE" at bounding box center [1051, 27] width 68 height 35
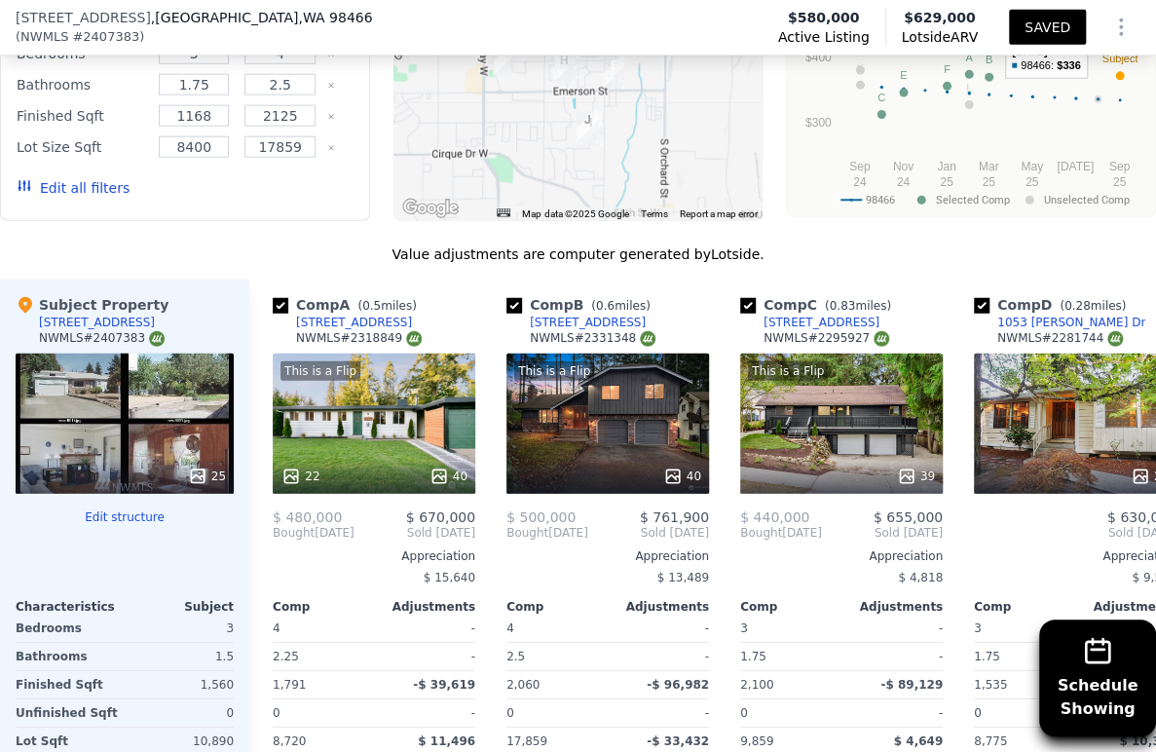
click at [1109, 18] on icon "Show Options" at bounding box center [1120, 27] width 23 height 23
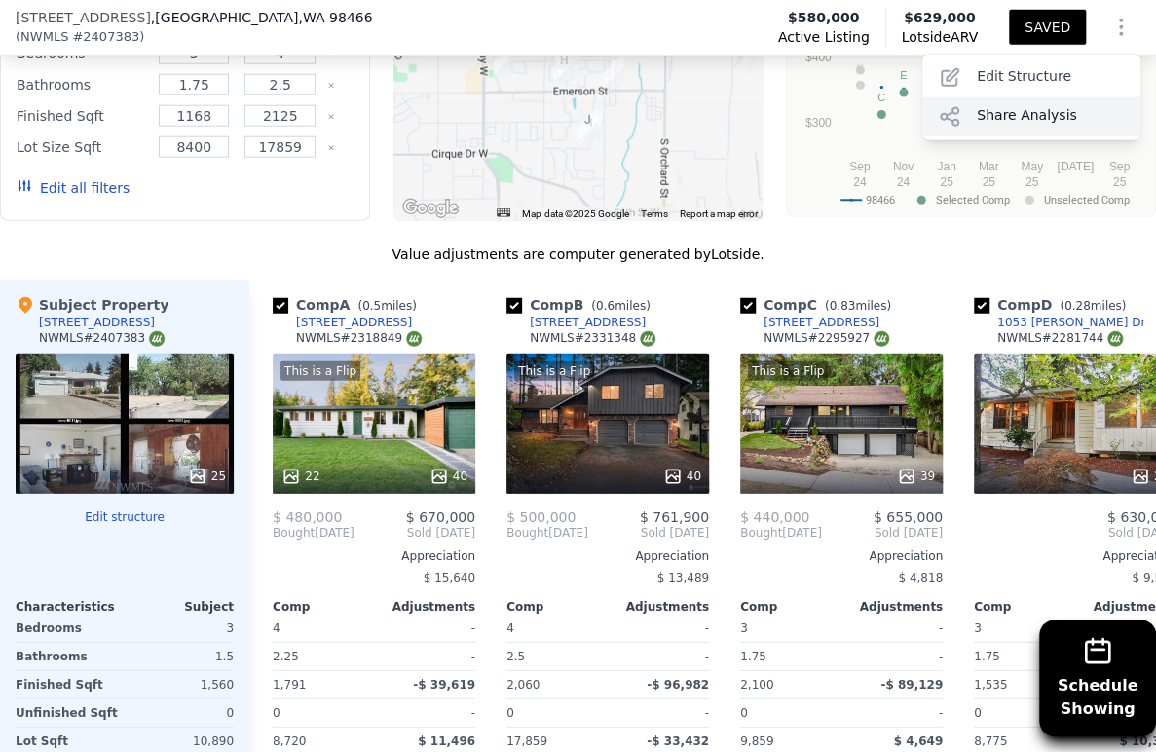
click at [1018, 115] on div "Share Analysis" at bounding box center [1031, 116] width 218 height 39
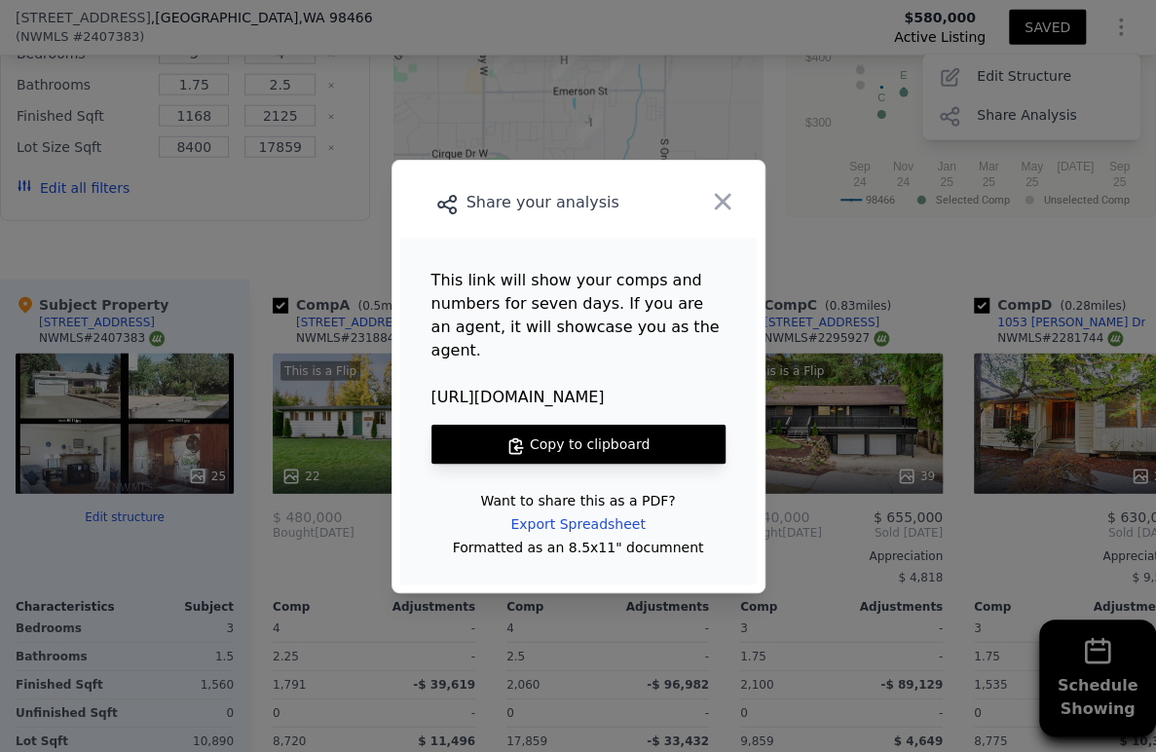
click at [532, 434] on button "Copy to clipboard" at bounding box center [578, 443] width 294 height 39
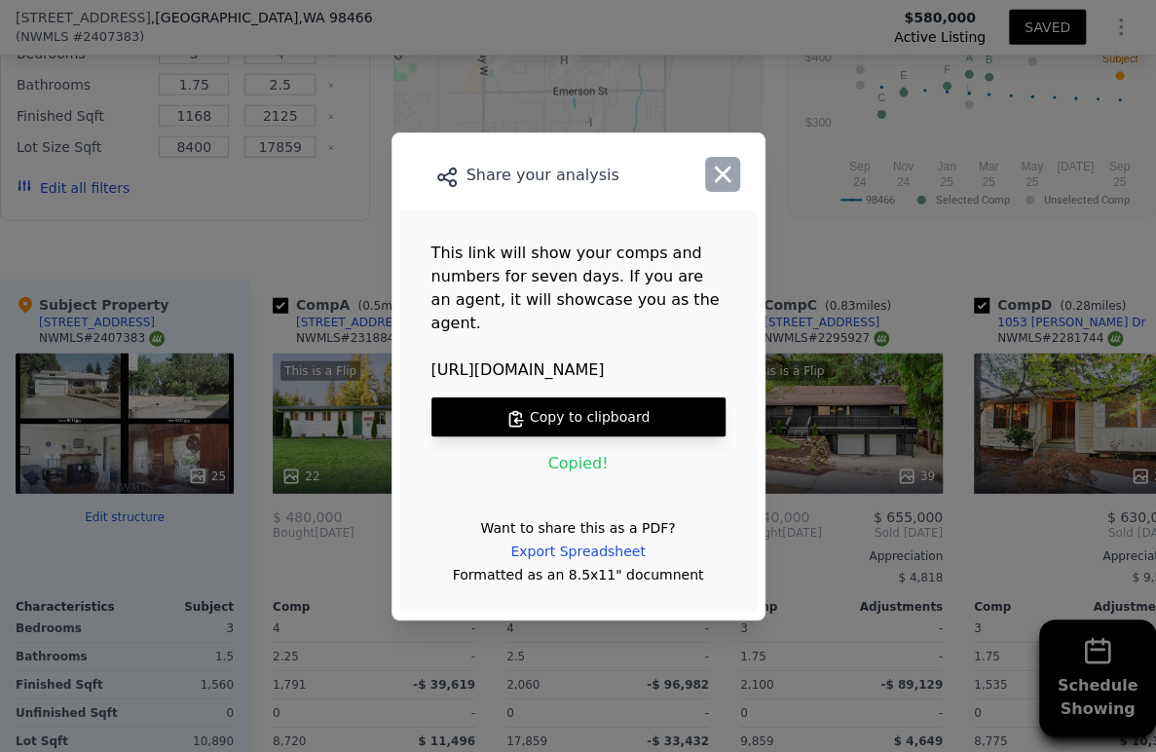
click at [719, 174] on icon "button" at bounding box center [722, 174] width 27 height 27
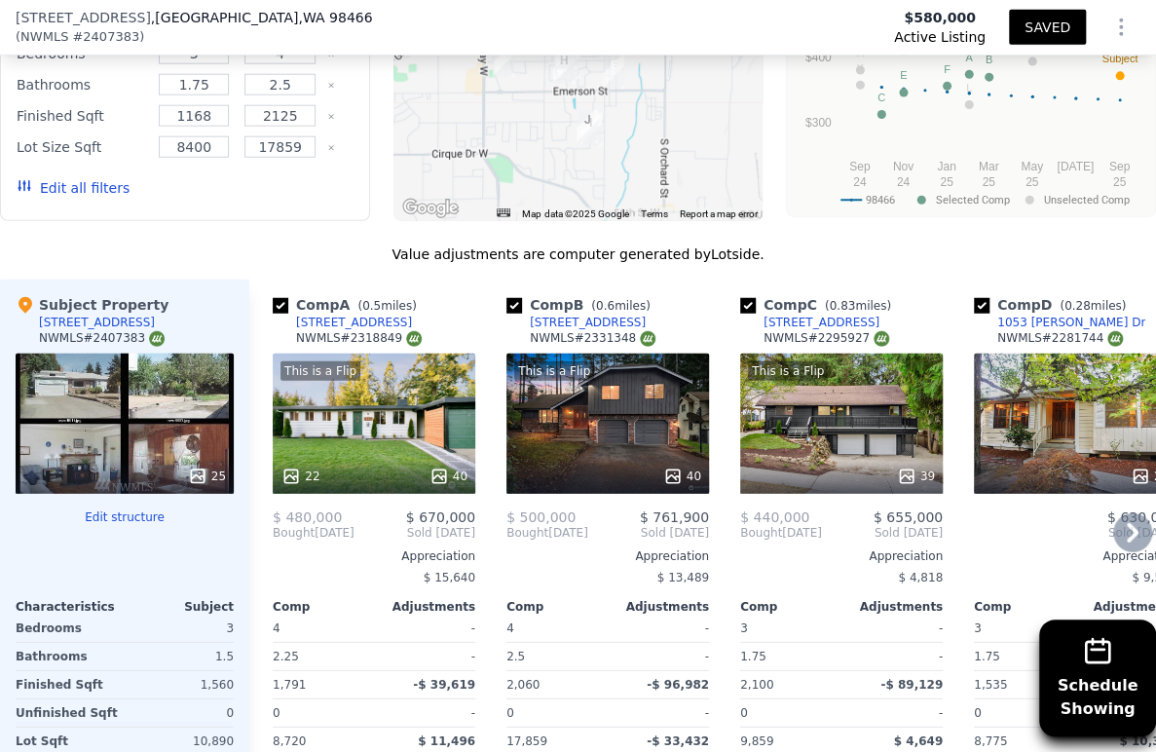
click at [1118, 552] on icon at bounding box center [1132, 532] width 39 height 39
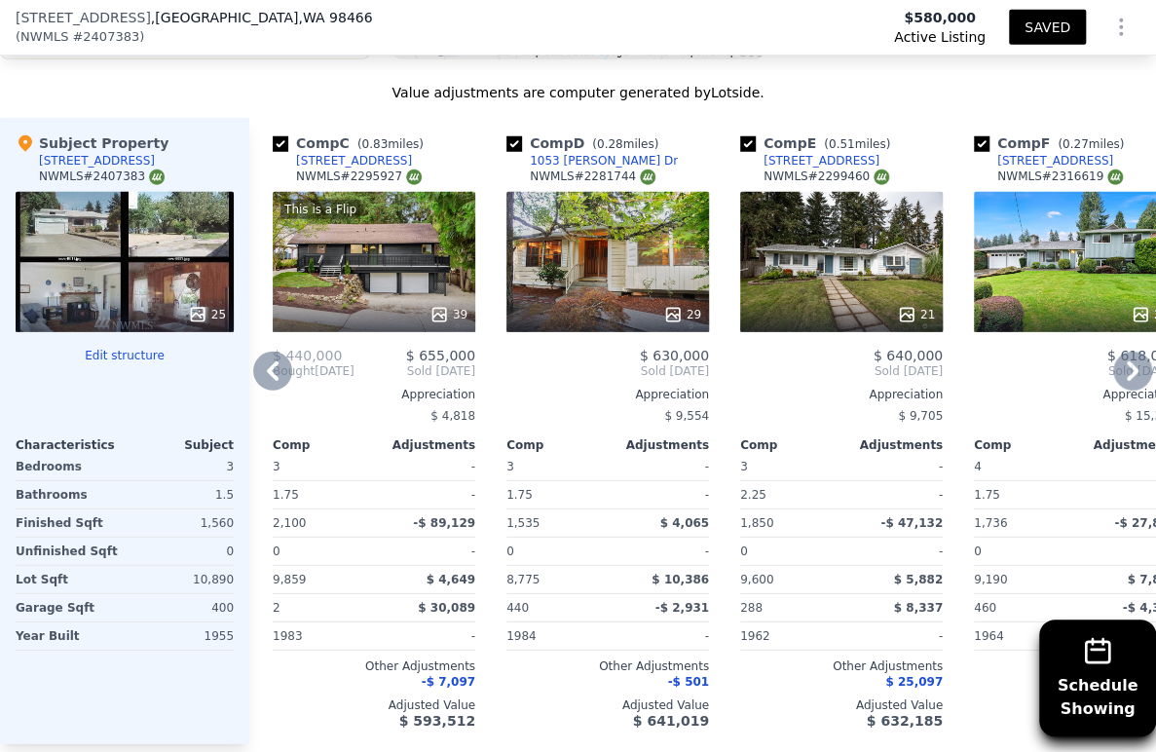
scroll to position [2493, 0]
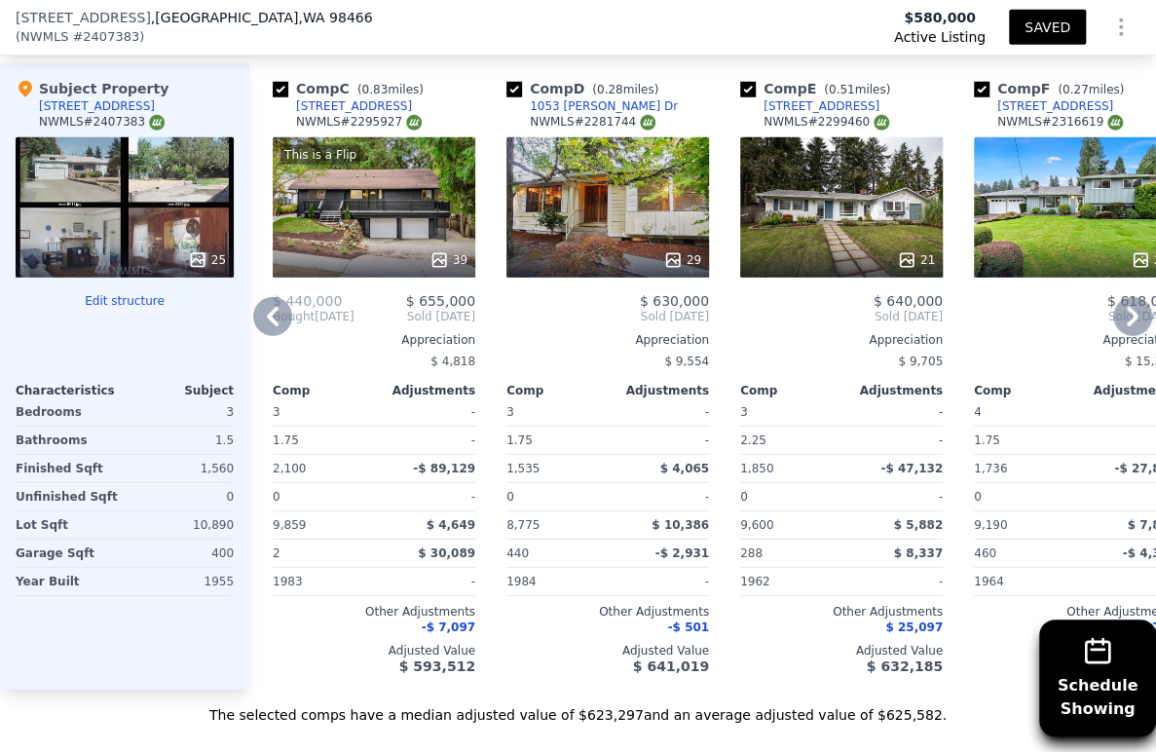
click at [1113, 336] on icon at bounding box center [1132, 316] width 39 height 39
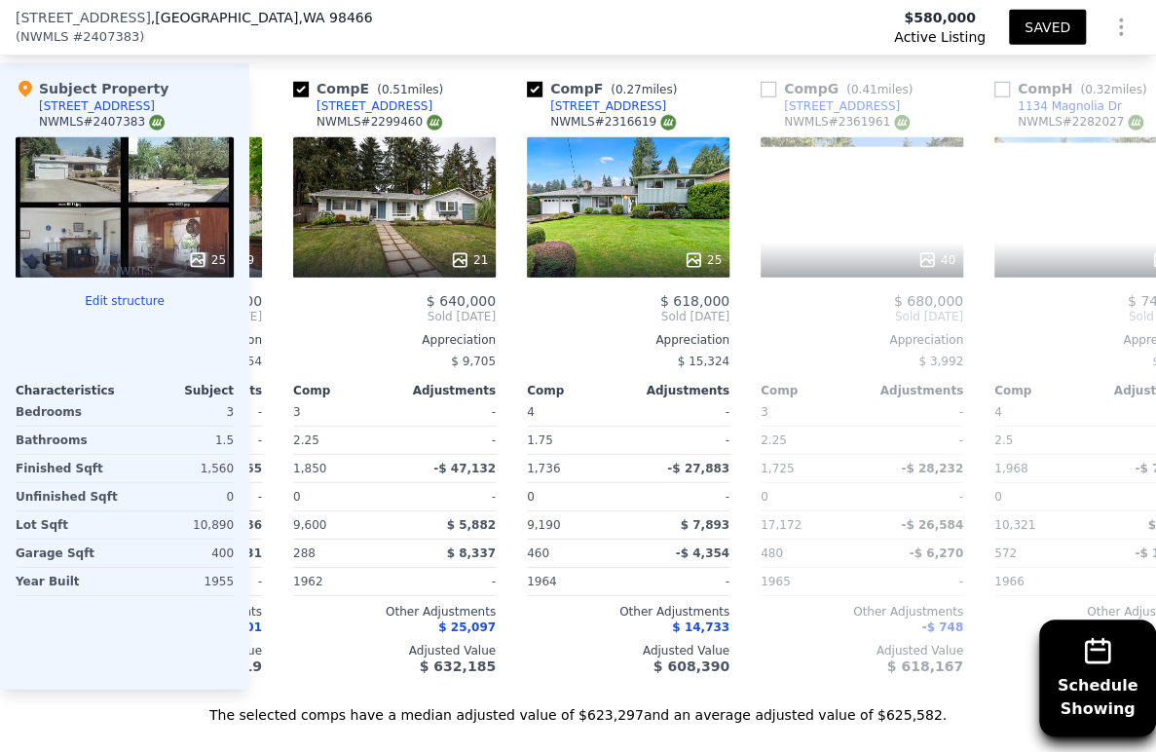
scroll to position [0, 935]
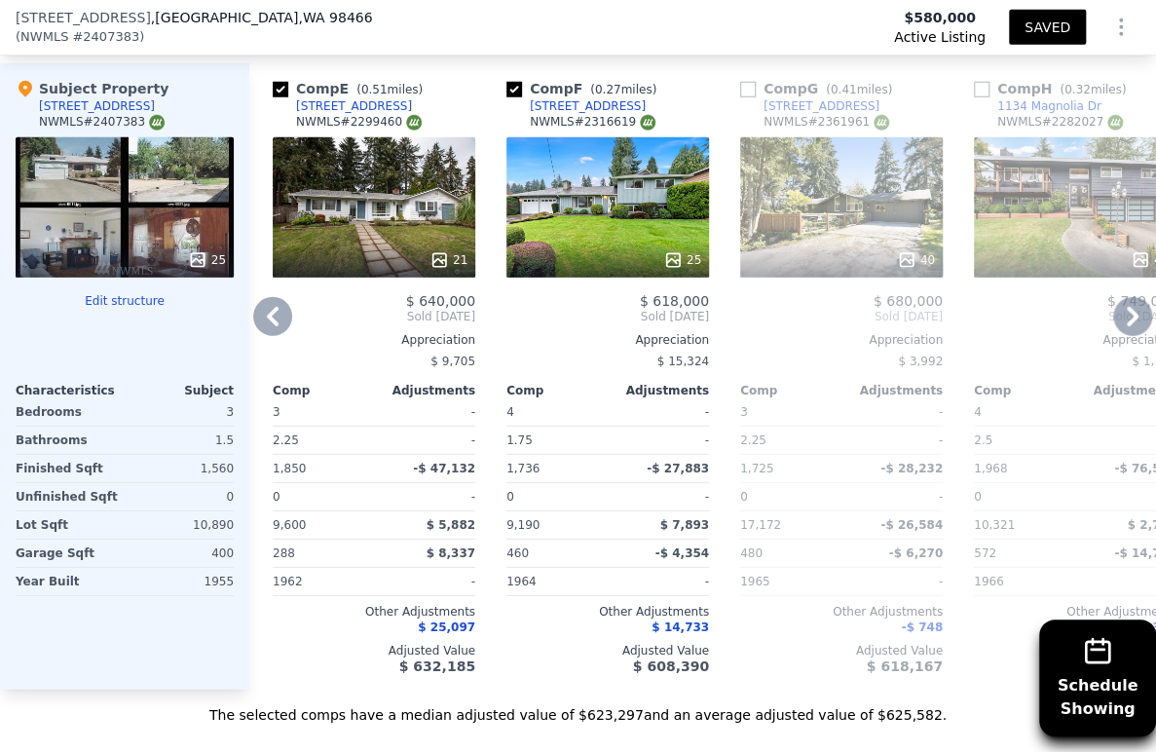
click at [1123, 336] on icon at bounding box center [1132, 316] width 39 height 39
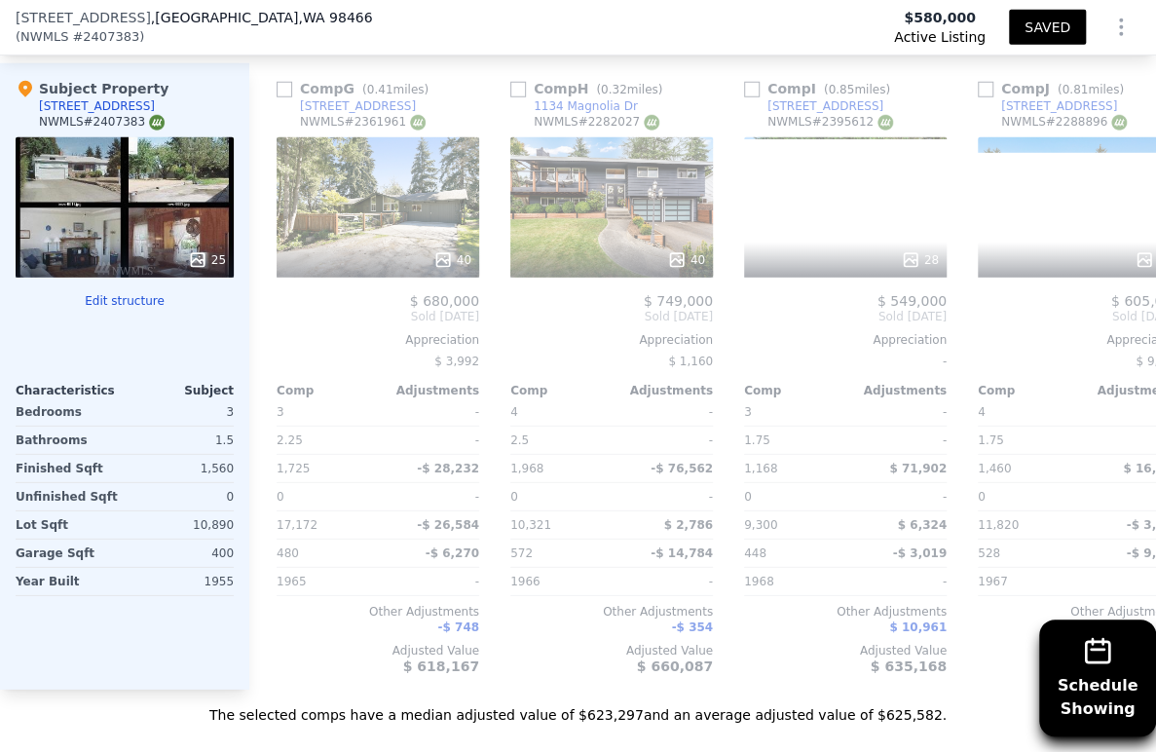
scroll to position [0, 1402]
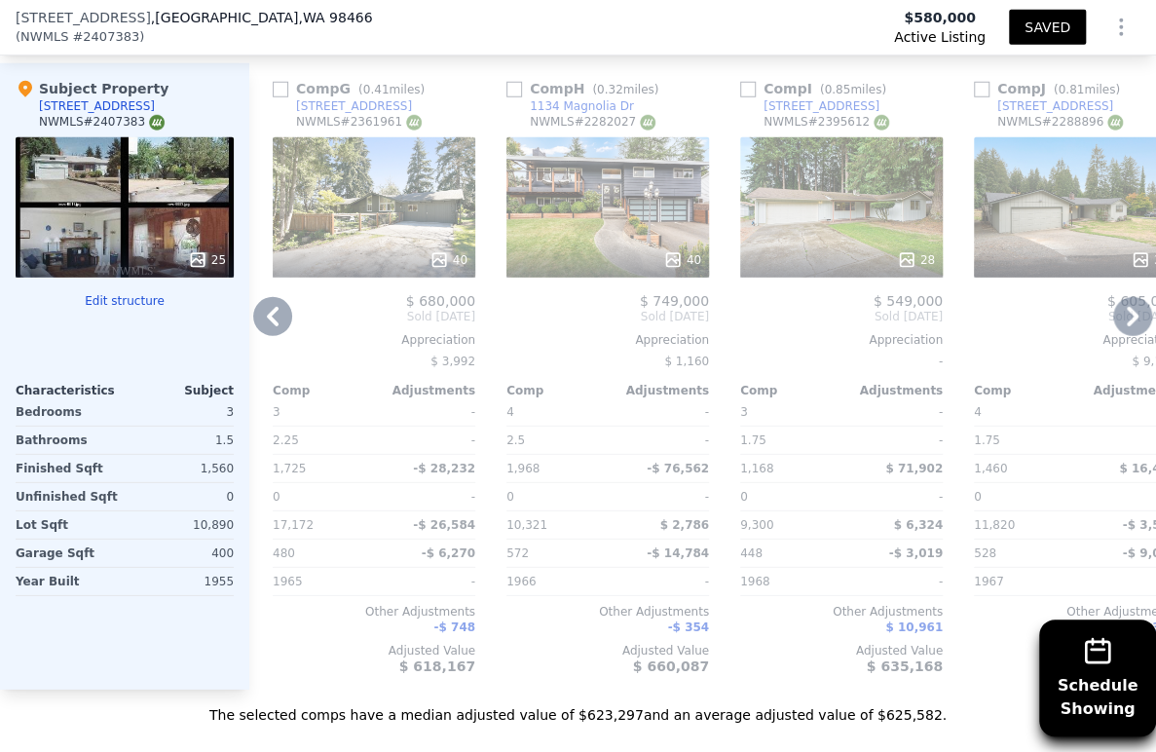
click at [1124, 336] on icon at bounding box center [1132, 316] width 39 height 39
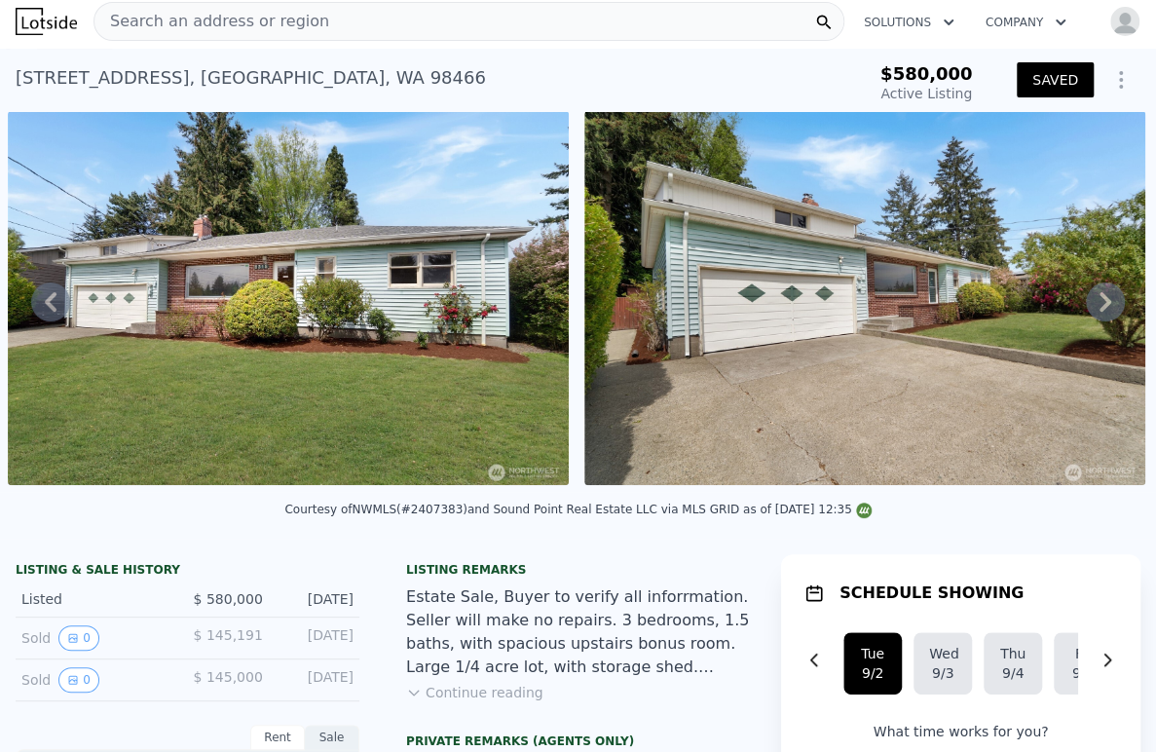
scroll to position [0, 0]
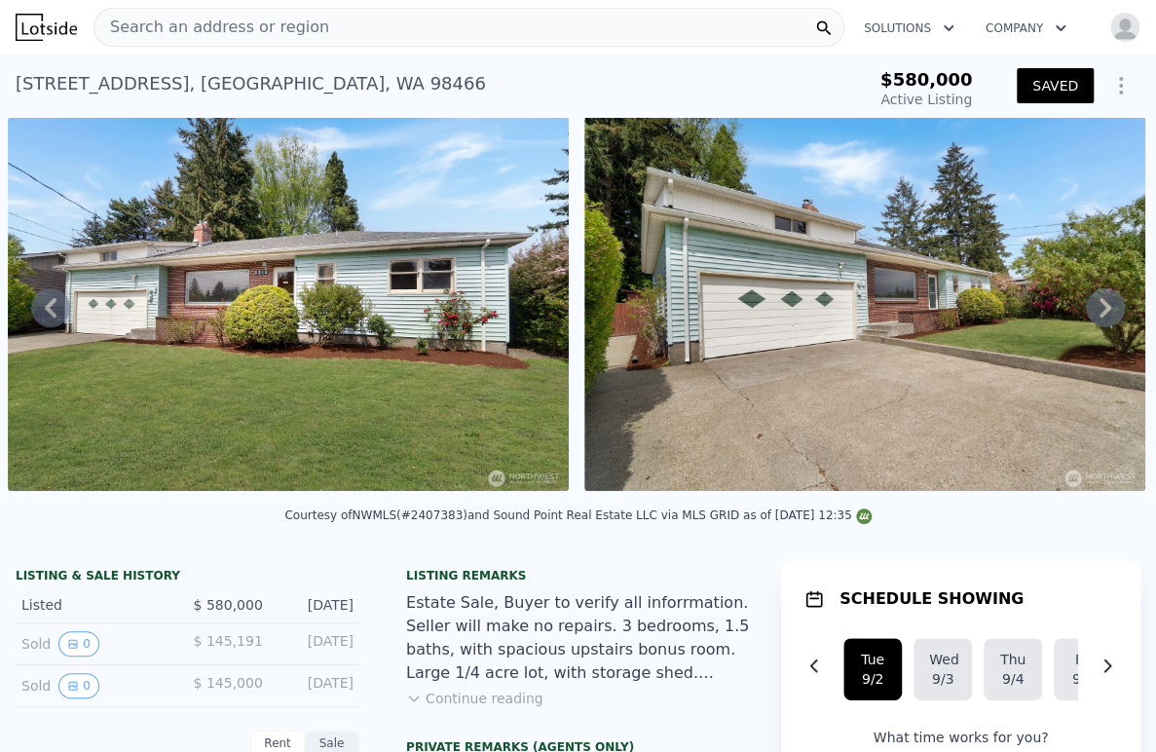
click at [519, 41] on div "Search an address or region" at bounding box center [468, 27] width 751 height 39
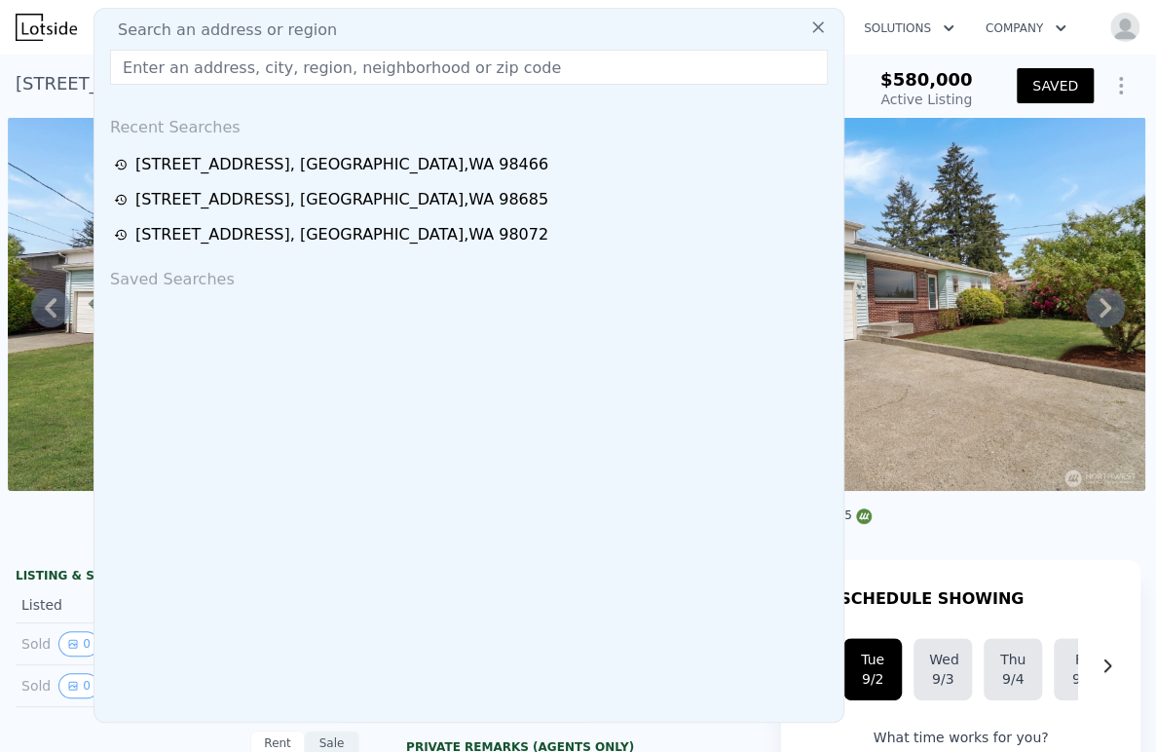
click at [519, 66] on input "text" at bounding box center [468, 67] width 717 height 35
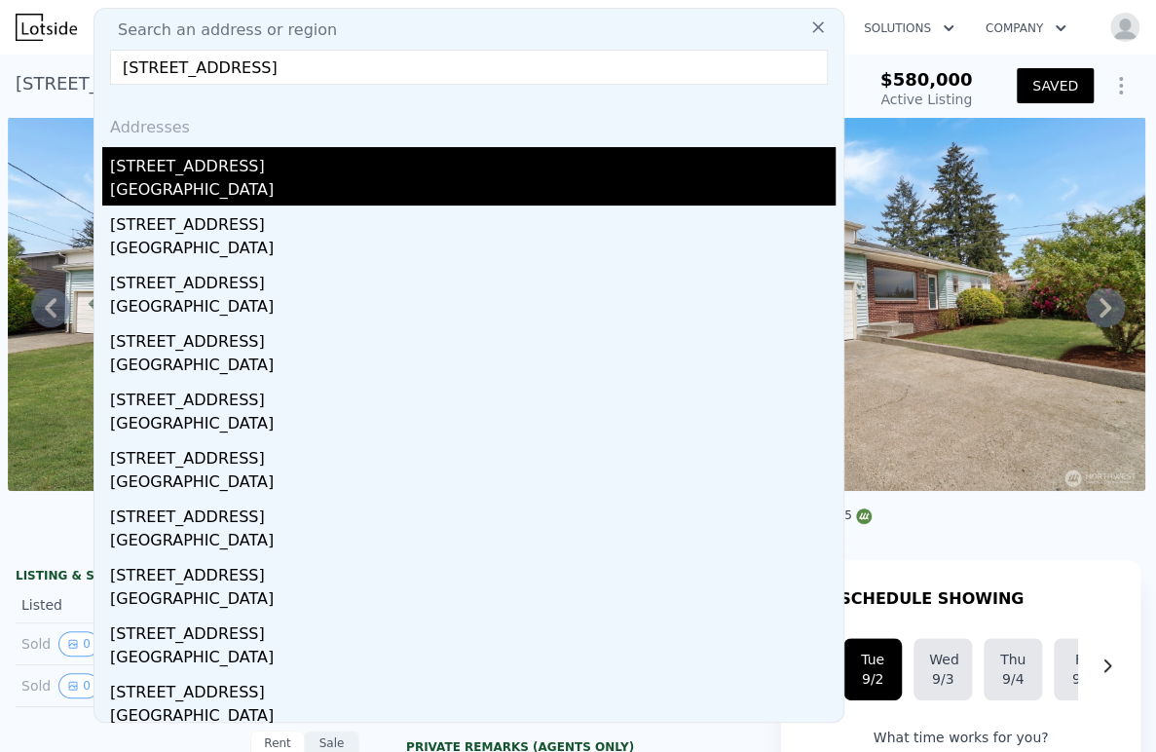
type input "[STREET_ADDRESS]"
click at [310, 165] on div "[STREET_ADDRESS]" at bounding box center [472, 162] width 725 height 31
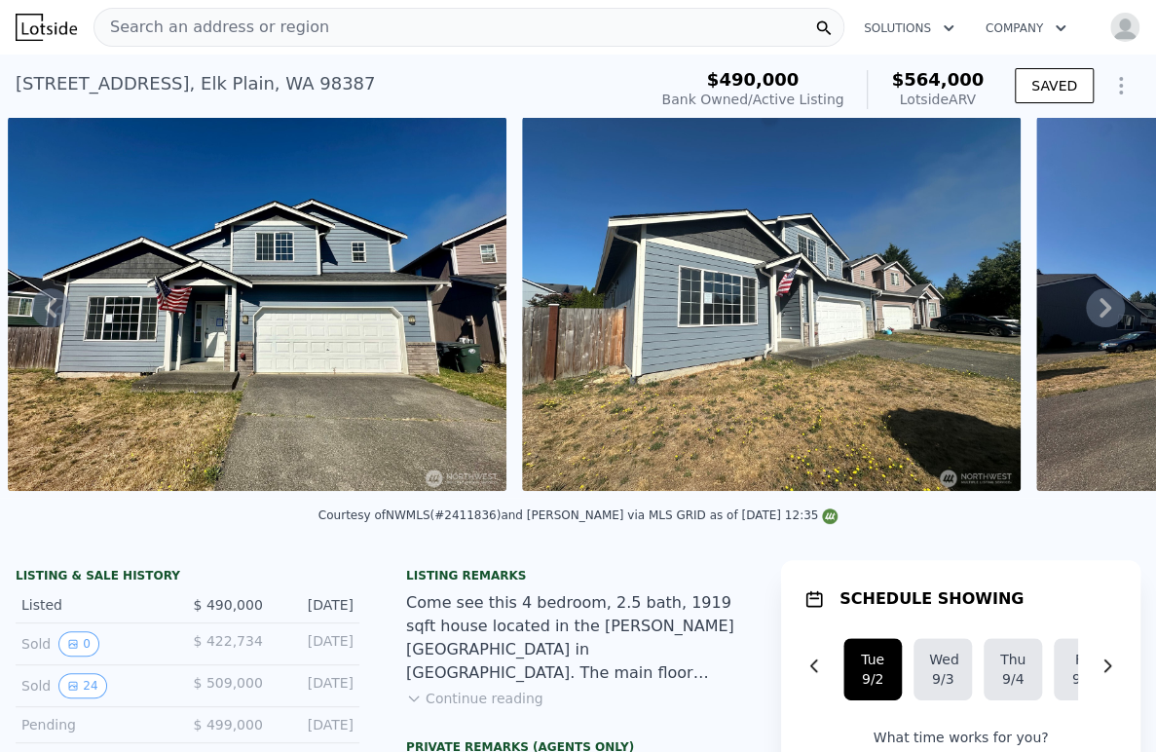
click at [1095, 303] on icon at bounding box center [1104, 307] width 39 height 39
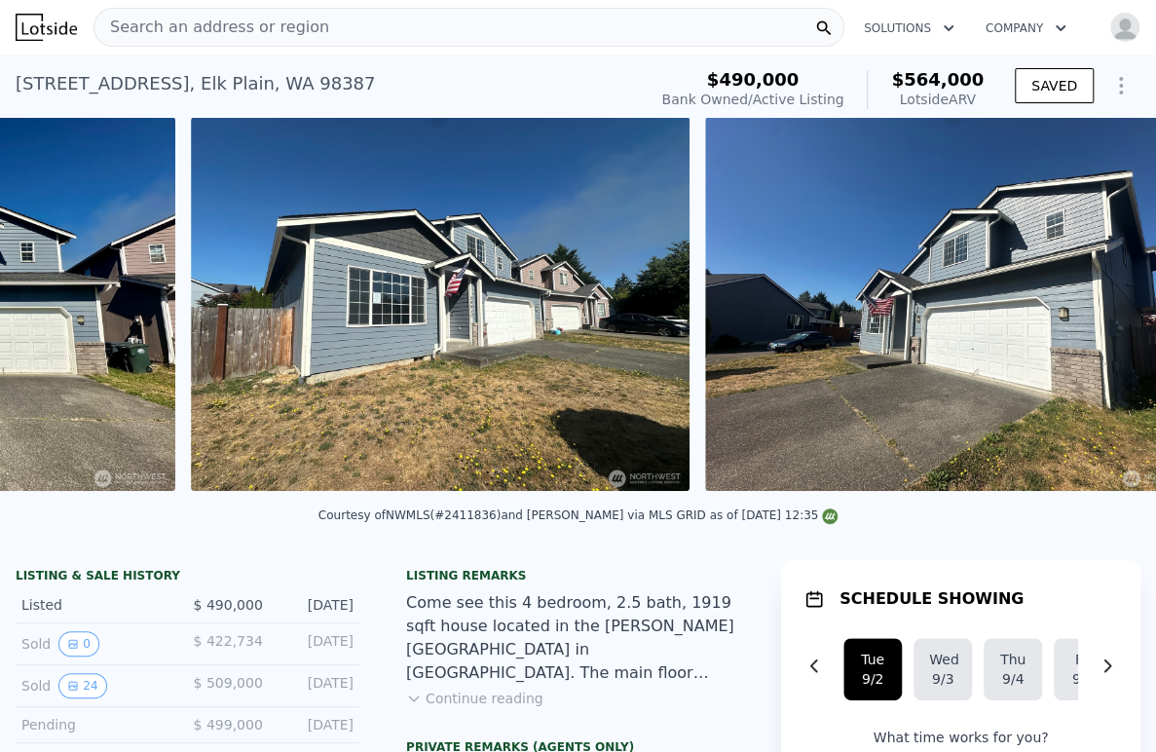
click at [1095, 303] on div at bounding box center [954, 307] width 514 height 381
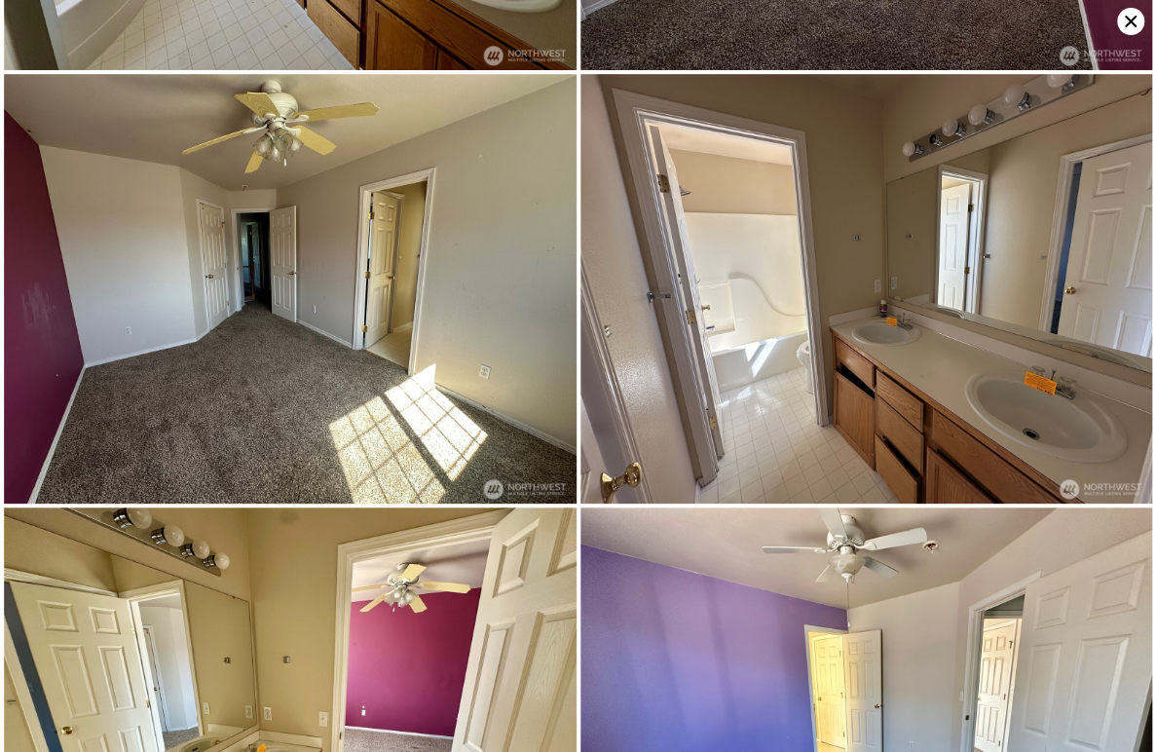
scroll to position [4691, 0]
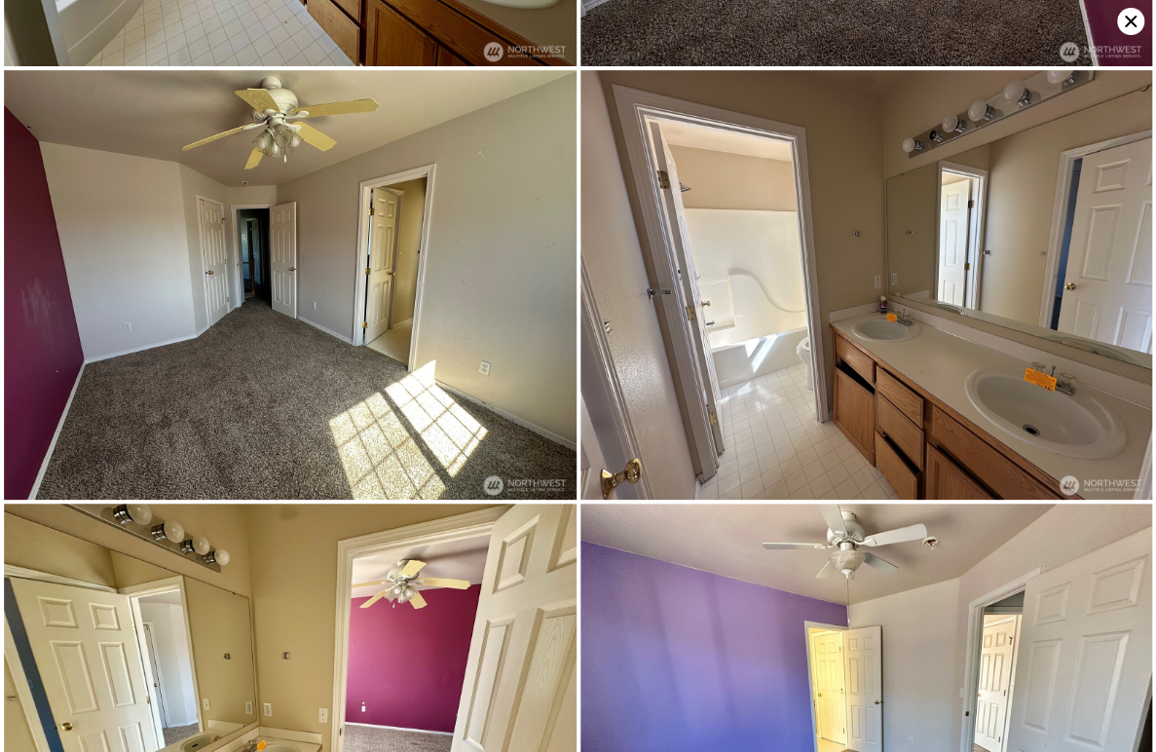
click at [1127, 21] on icon at bounding box center [1130, 21] width 27 height 27
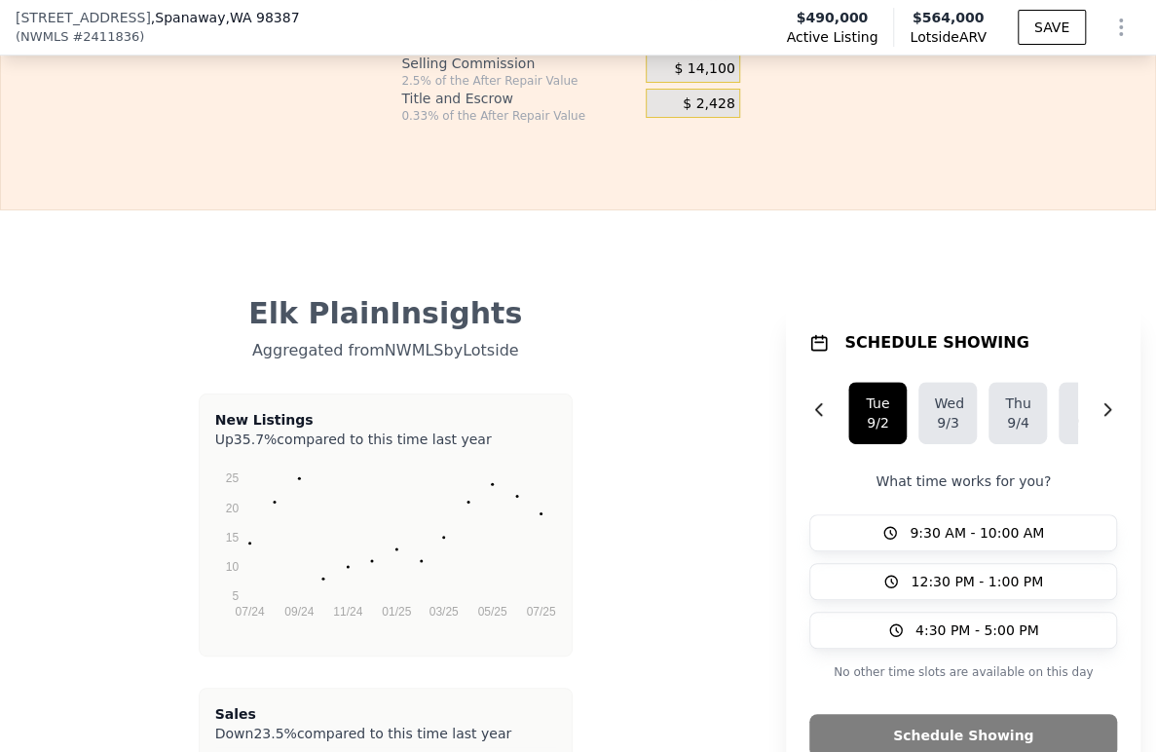
scroll to position [3022, 0]
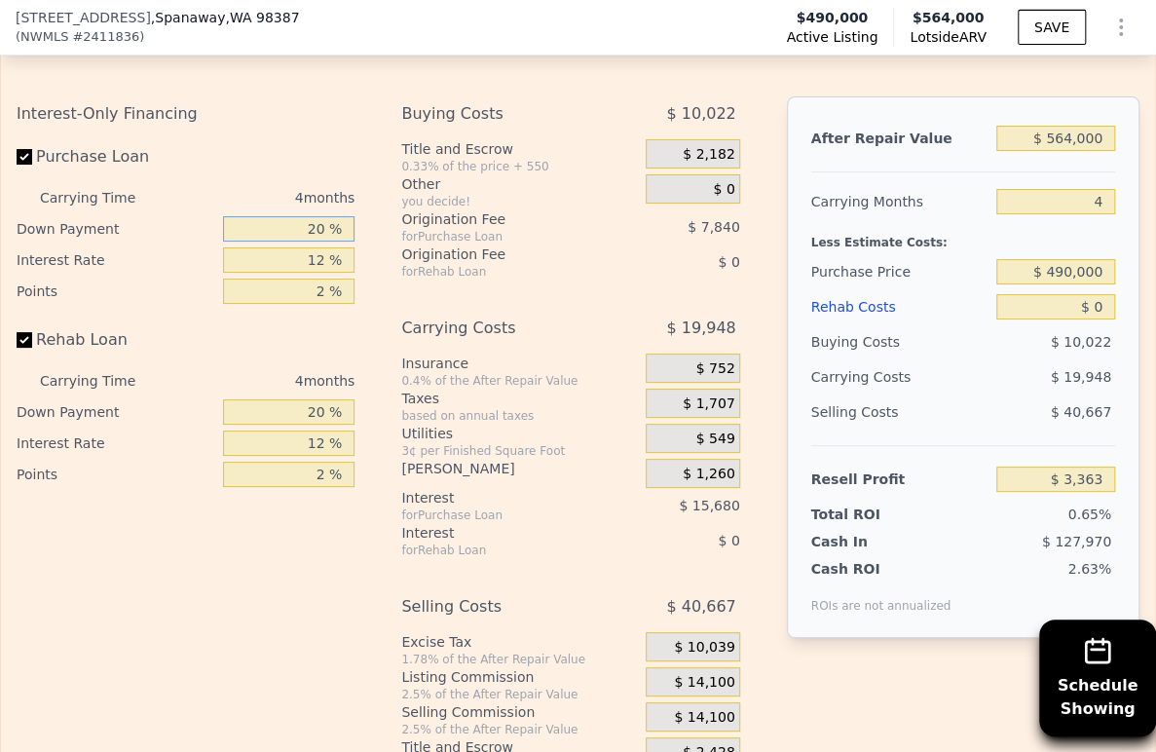
click at [313, 241] on input "20 %" at bounding box center [289, 228] width 132 height 25
type input "10 %"
click at [306, 273] on input "12 %" at bounding box center [289, 259] width 132 height 25
type input "$ 423"
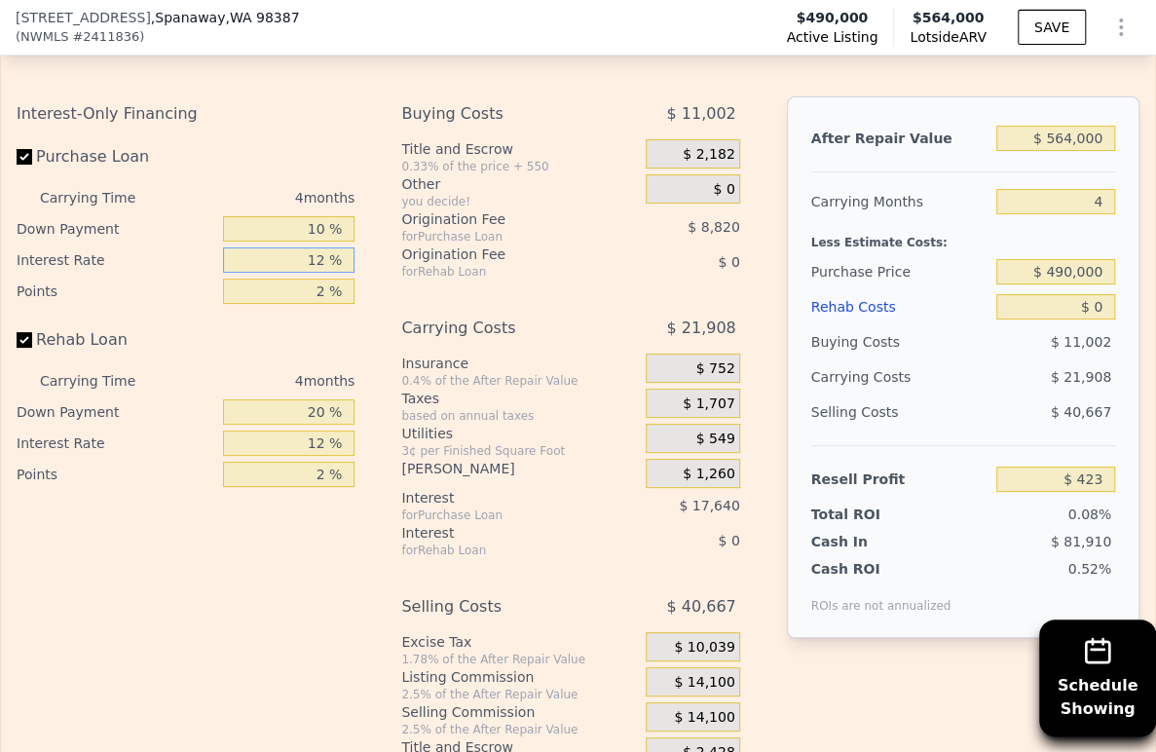
click at [306, 273] on input "12 %" at bounding box center [289, 259] width 132 height 25
type input "9 %"
type input "$ 4,831"
type input "9 %"
click at [314, 304] on input "2 %" at bounding box center [289, 290] width 132 height 25
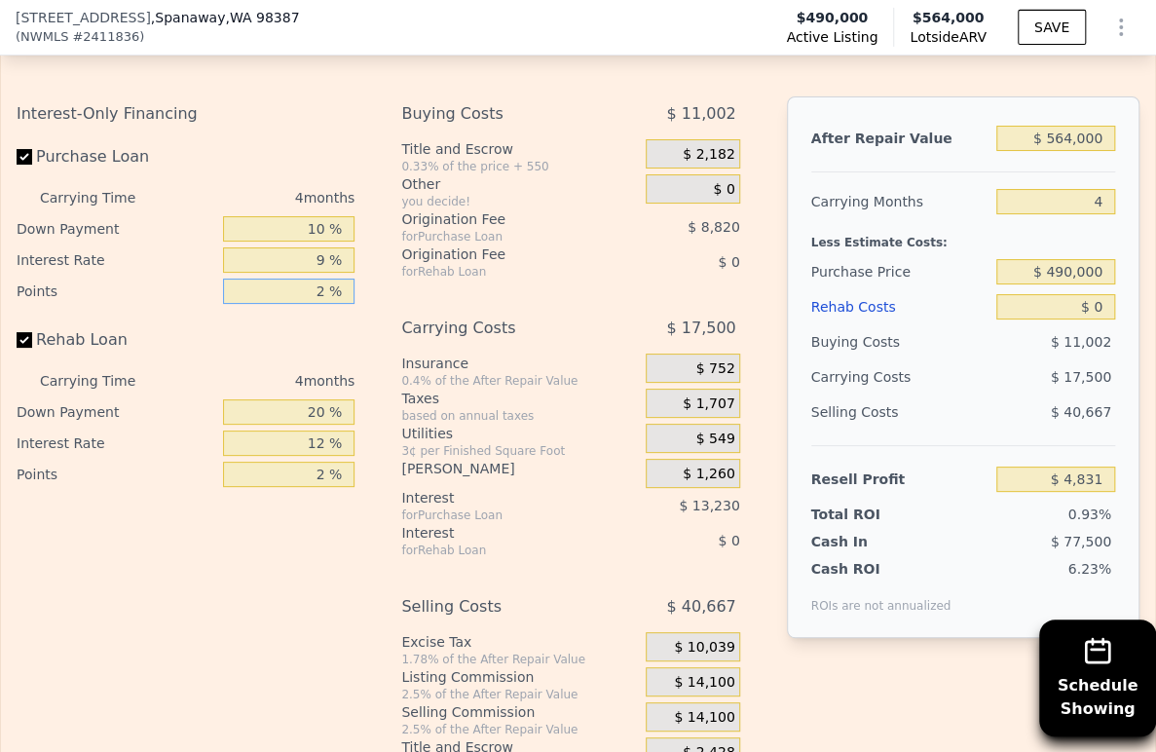
click at [314, 304] on input "2 %" at bounding box center [289, 290] width 132 height 25
type input "1.5 %"
type input "$ 7,036"
type input "1.5 %"
click at [296, 424] on input "20 %" at bounding box center [289, 411] width 132 height 25
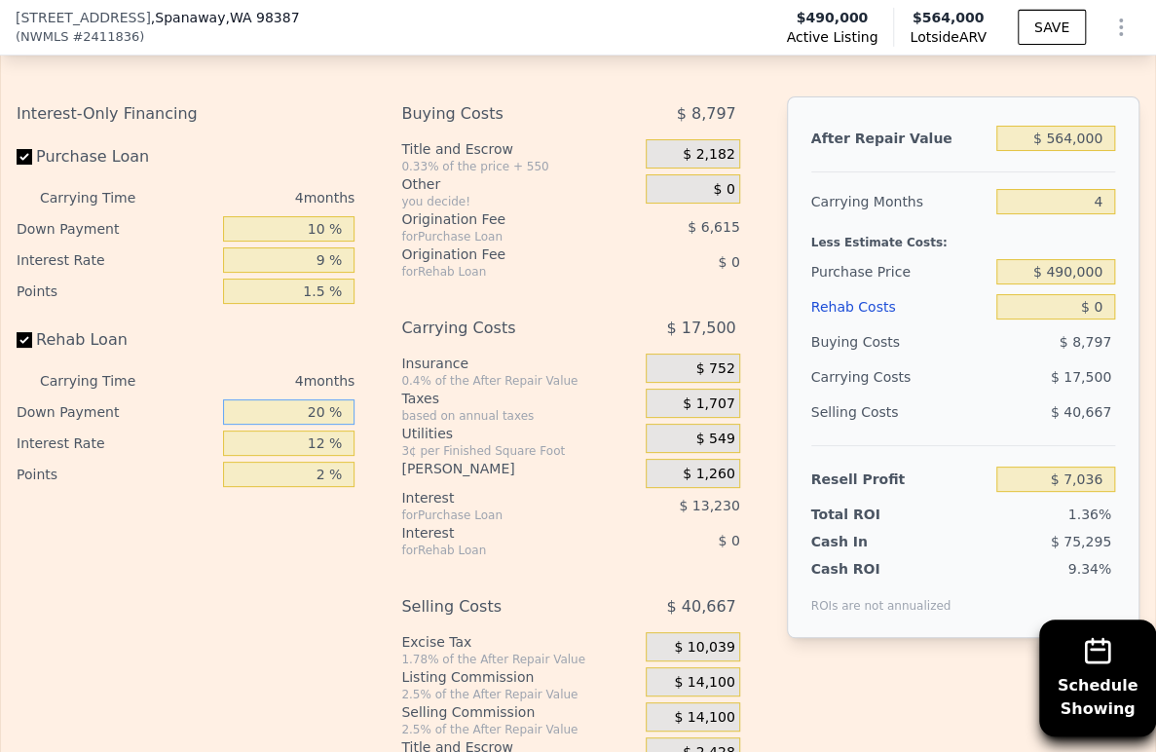
click at [296, 424] on input "20 %" at bounding box center [289, 411] width 132 height 25
type input "10 %"
click at [299, 456] on input "12 %" at bounding box center [289, 442] width 132 height 25
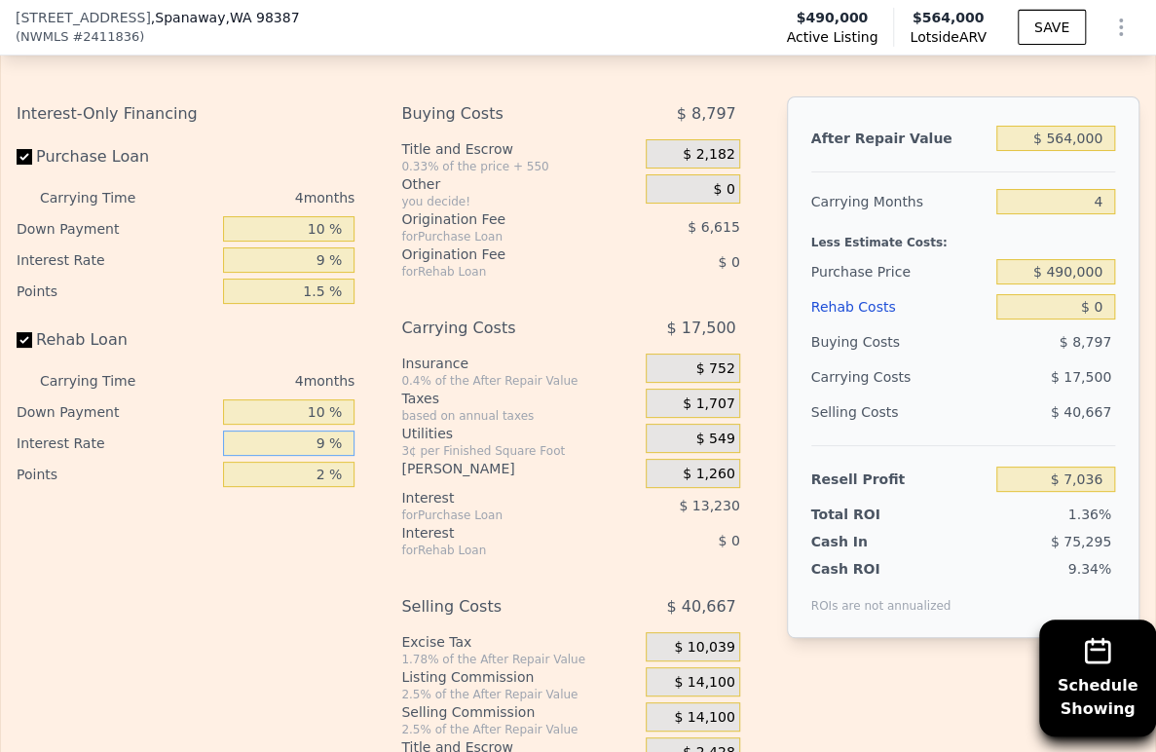
type input "9 %"
click at [295, 487] on input "2 %" at bounding box center [289, 473] width 132 height 25
click at [303, 487] on input ".5 %" at bounding box center [289, 473] width 132 height 25
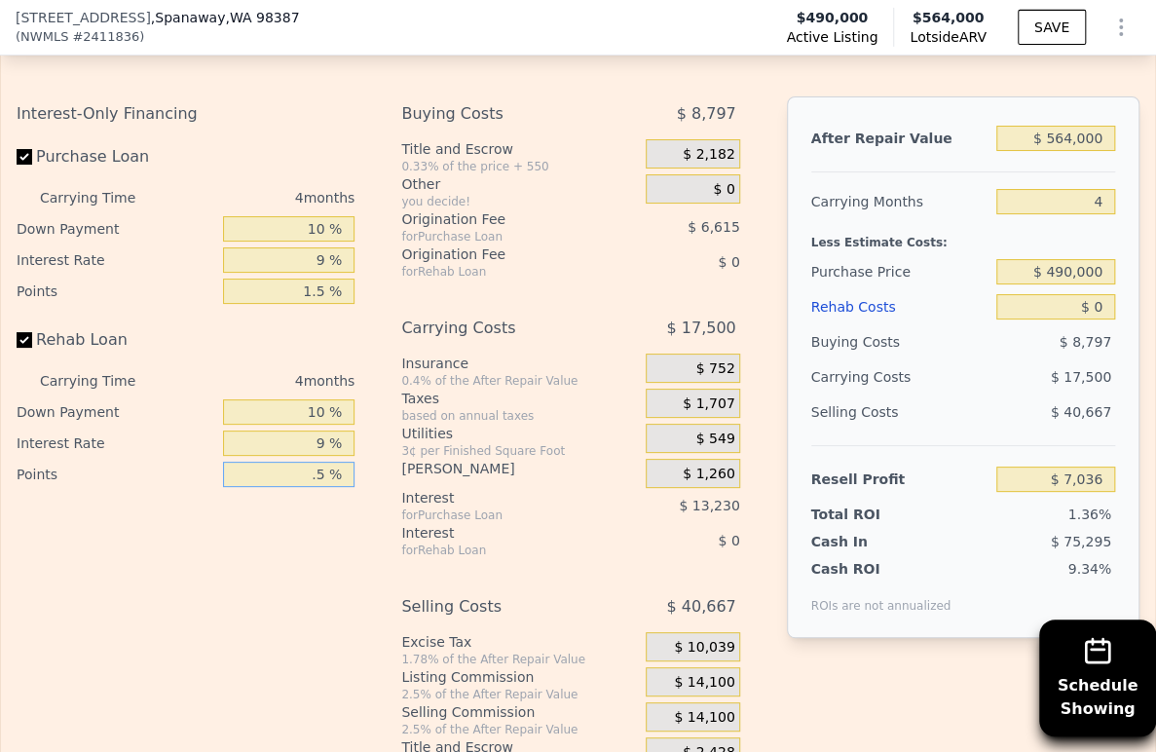
click at [303, 487] on input ".5 %" at bounding box center [289, 473] width 132 height 25
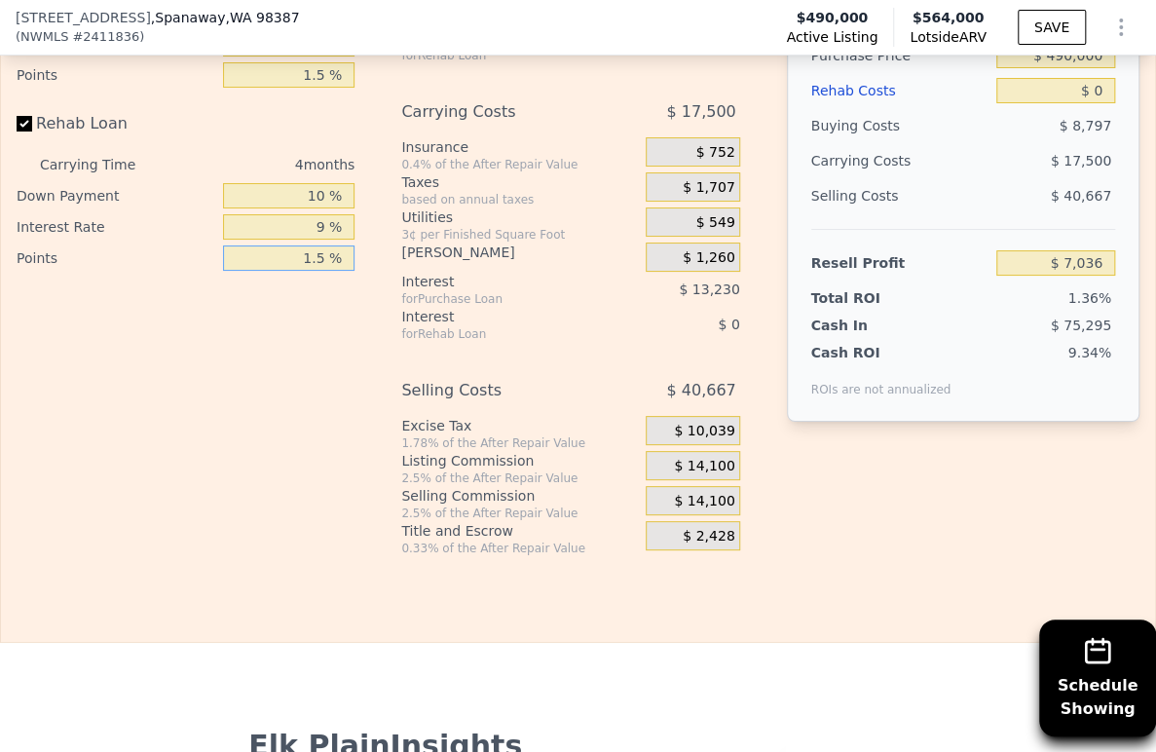
type input "1.5 %"
click at [685, 480] on div "$ 14,100" at bounding box center [692, 465] width 94 height 29
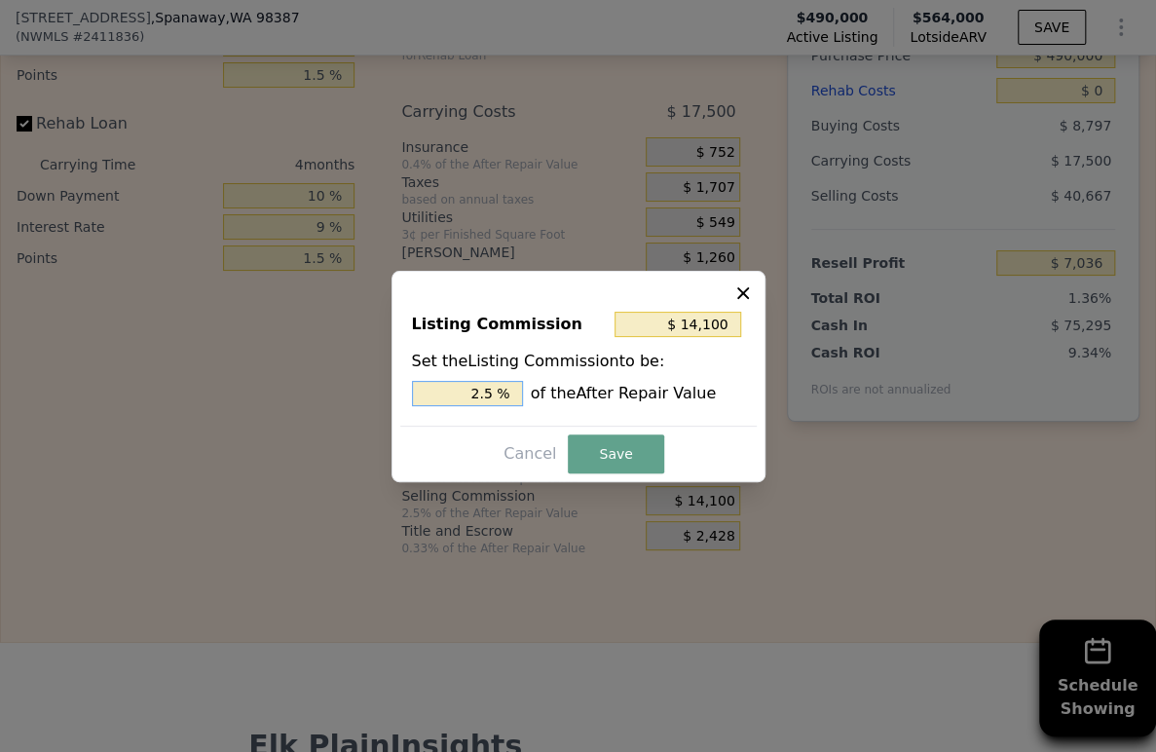
type input "$ 8,460"
drag, startPoint x: 485, startPoint y: 387, endPoint x: 465, endPoint y: 387, distance: 19.5
click at [465, 387] on input "1.5 %" at bounding box center [467, 393] width 111 height 25
type input "1.5 %"
drag, startPoint x: 589, startPoint y: 443, endPoint x: 632, endPoint y: 434, distance: 43.7
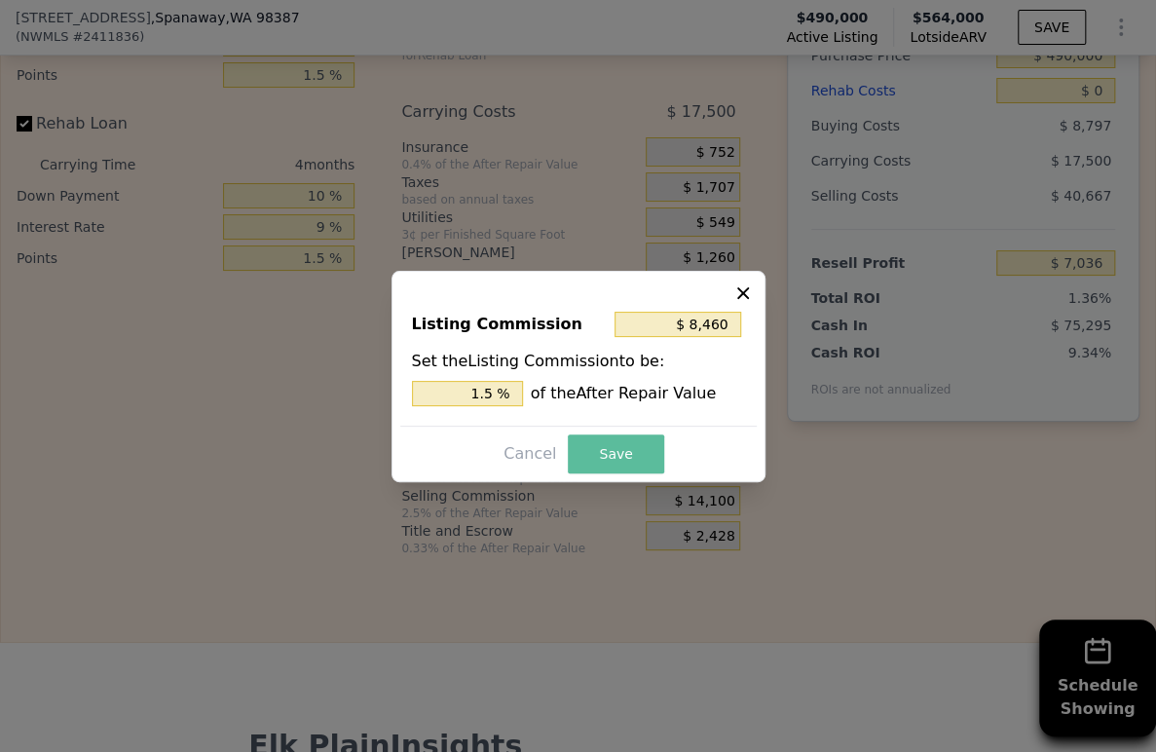
click at [590, 443] on button "Save" at bounding box center [615, 453] width 95 height 39
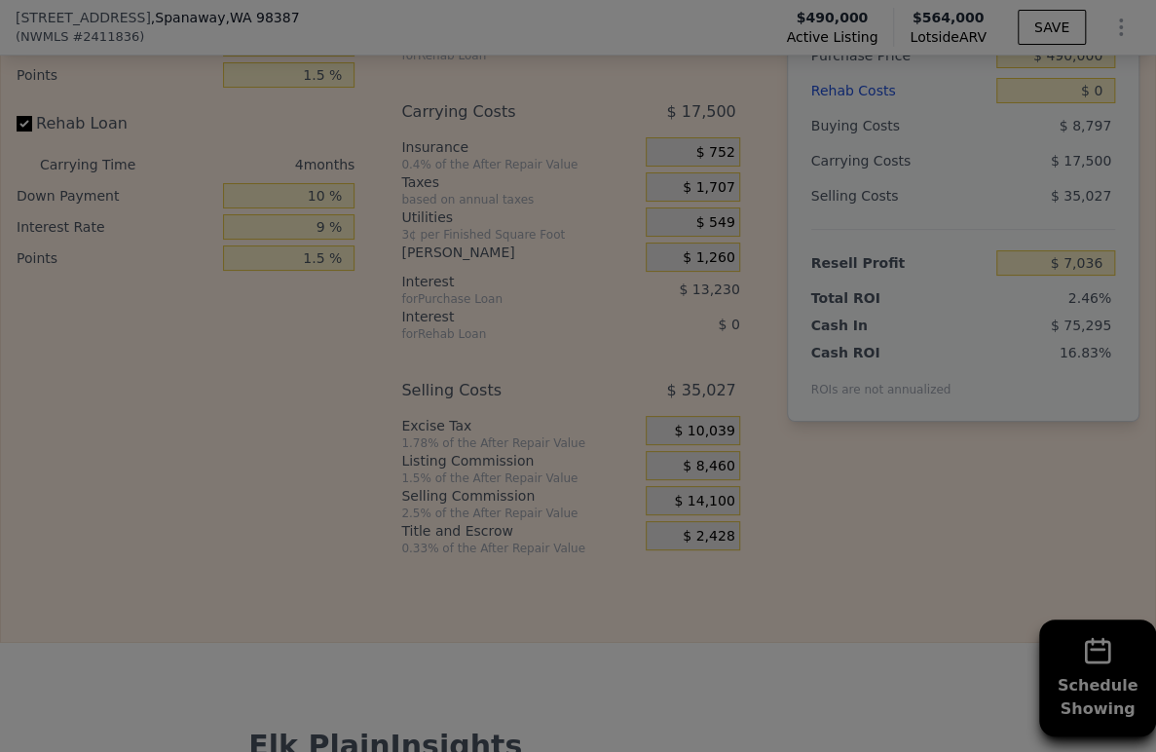
type input "$ 12,676"
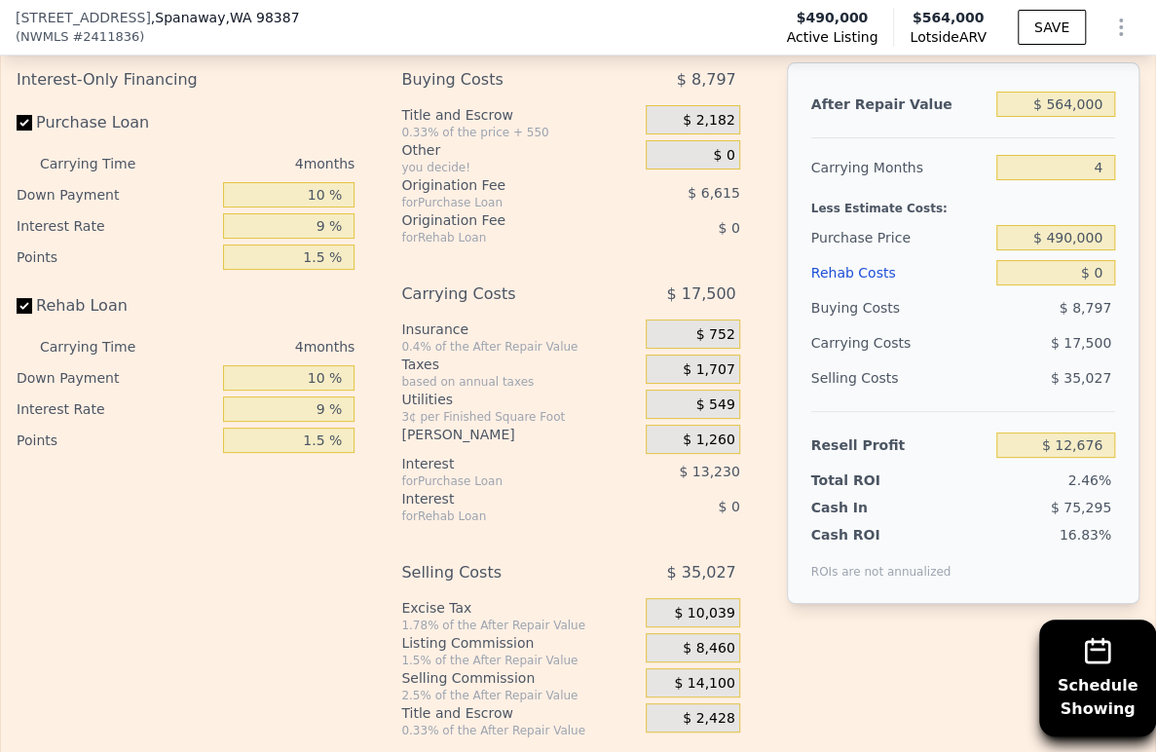
scroll to position [3022, 0]
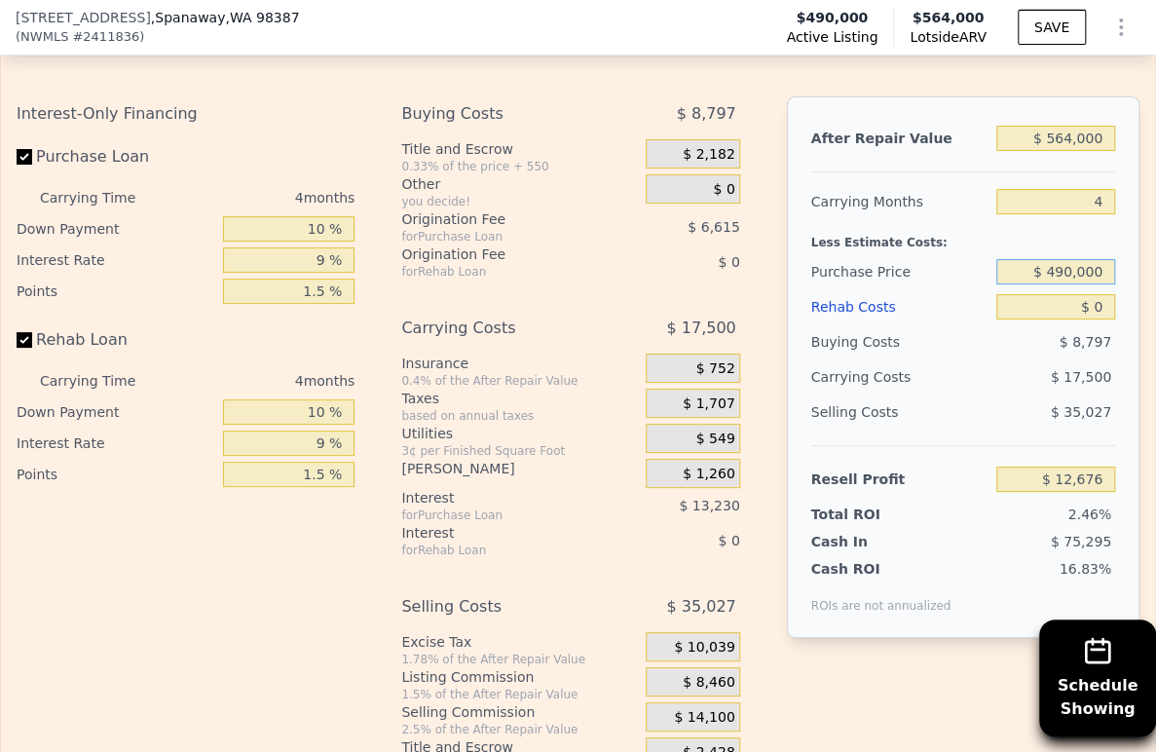
click at [1060, 284] on input "$ 490,000" at bounding box center [1055, 271] width 119 height 25
type input "$ 200,000"
click at [1063, 359] on div "$ 8,797" at bounding box center [1055, 341] width 119 height 35
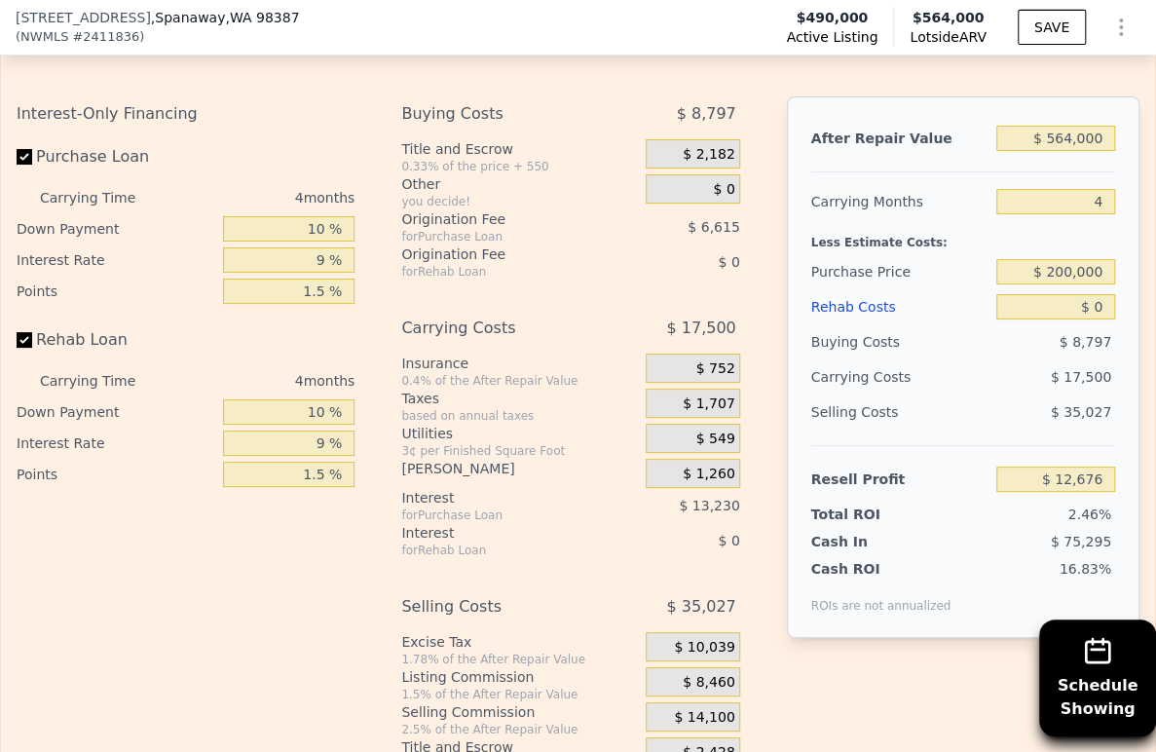
type input "$ 315,389"
click at [1051, 284] on input "$ 200,000" at bounding box center [1055, 271] width 119 height 25
type input "$ 250,000"
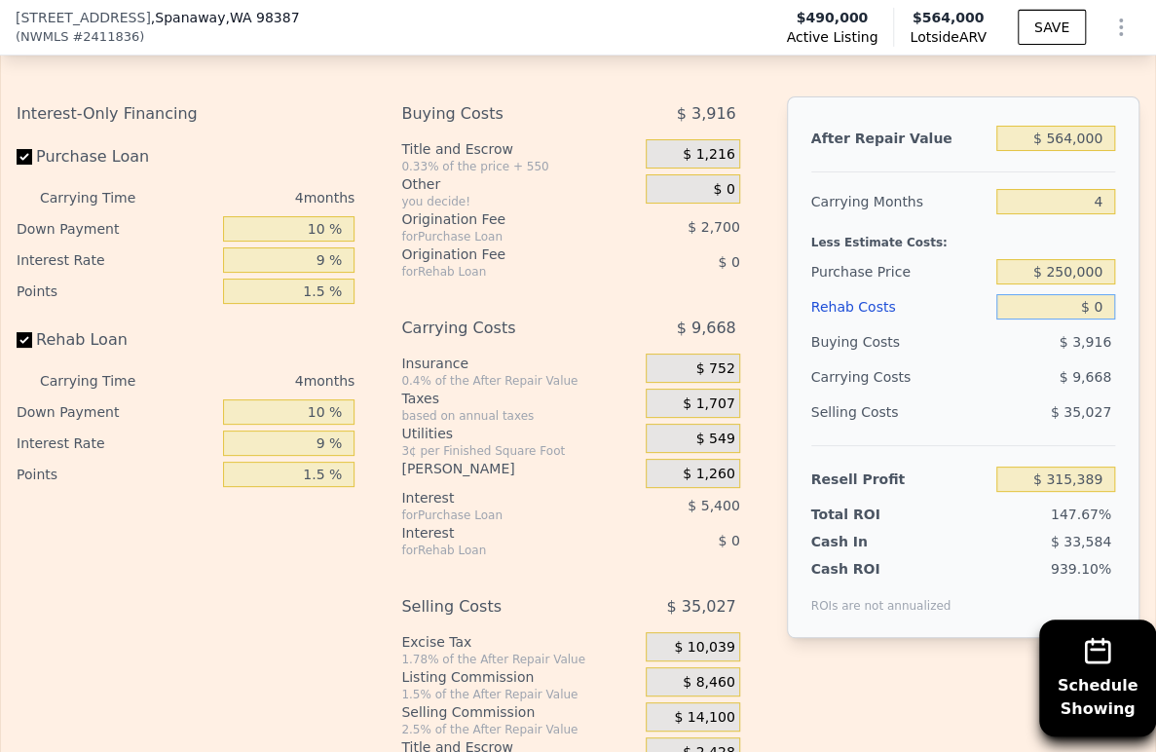
click at [1074, 319] on input "$ 0" at bounding box center [1055, 306] width 119 height 25
type input "$ 263,195"
drag, startPoint x: 1089, startPoint y: 342, endPoint x: 1063, endPoint y: 339, distance: 26.4
click at [1063, 319] on input "$ 0" at bounding box center [1055, 306] width 119 height 25
type input "$ 600"
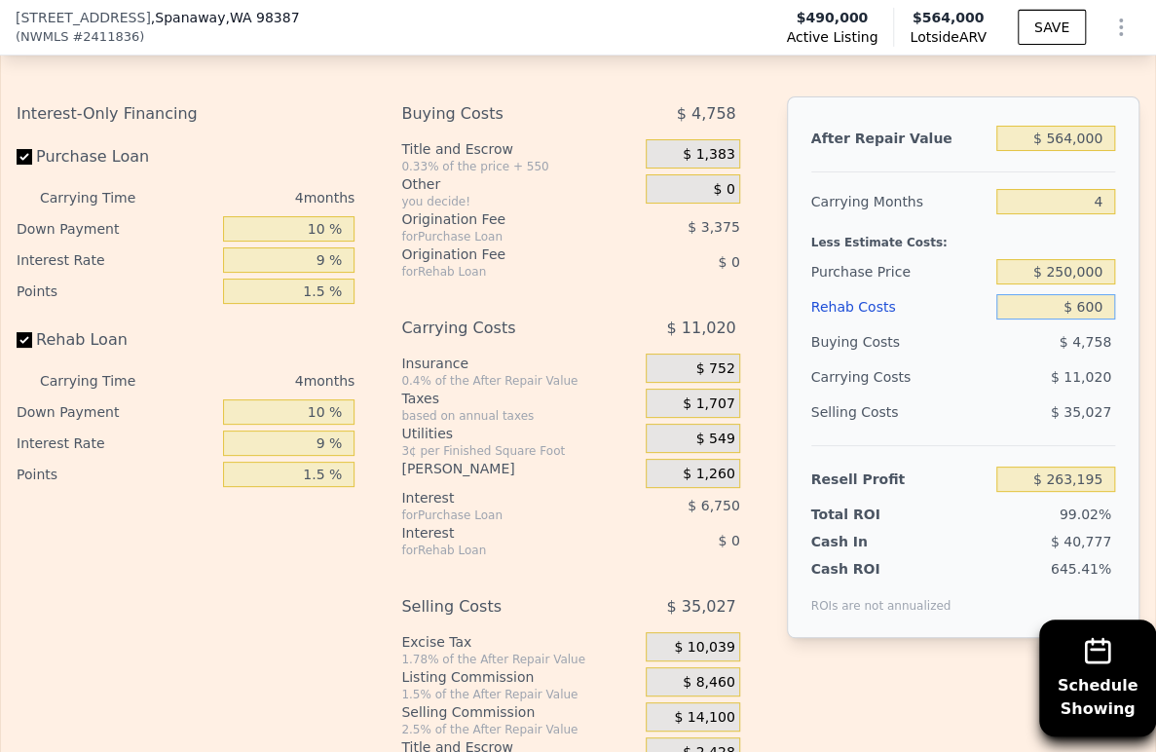
type input "$ 263,189"
type input "$ 60,000"
type input "$ 200,765"
type input "$ 60,000"
click at [1001, 394] on div "$ 12,640" at bounding box center [1022, 376] width 186 height 35
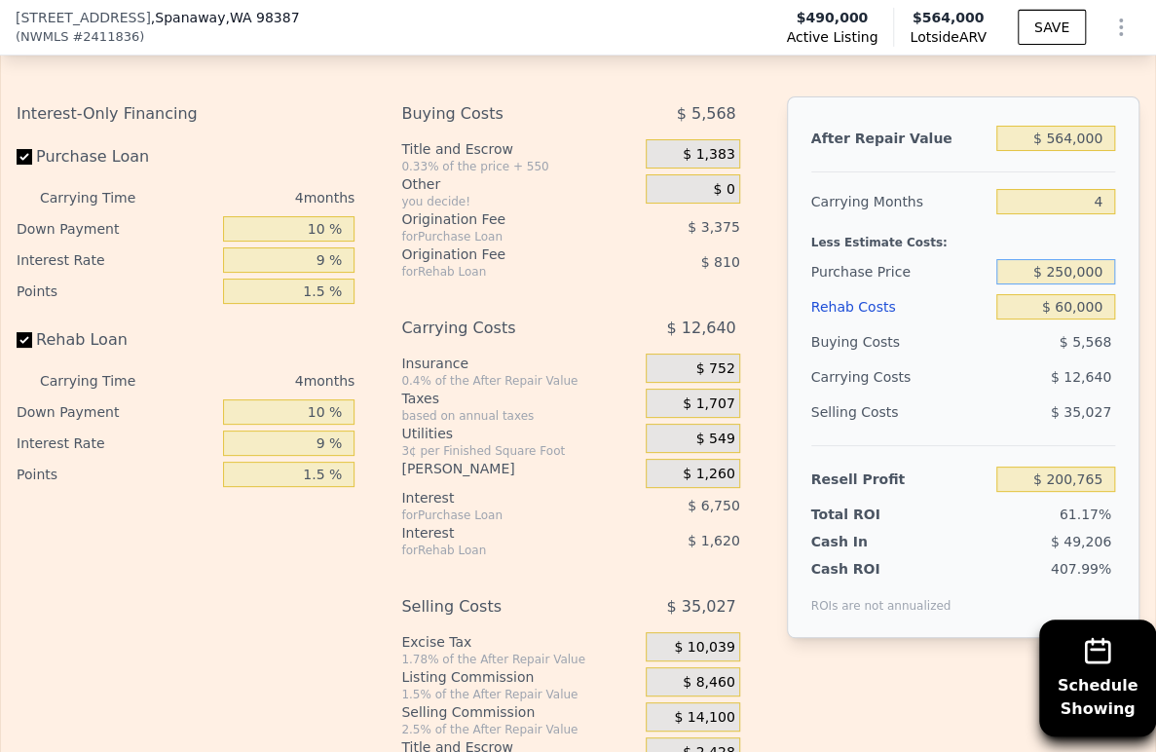
drag, startPoint x: 1058, startPoint y: 302, endPoint x: 1040, endPoint y: 307, distance: 19.1
click at [1040, 284] on input "$ 250,000" at bounding box center [1055, 271] width 119 height 25
click at [1049, 284] on input "$ 250,000" at bounding box center [1055, 271] width 119 height 25
drag, startPoint x: 1060, startPoint y: 303, endPoint x: 1047, endPoint y: 305, distance: 12.8
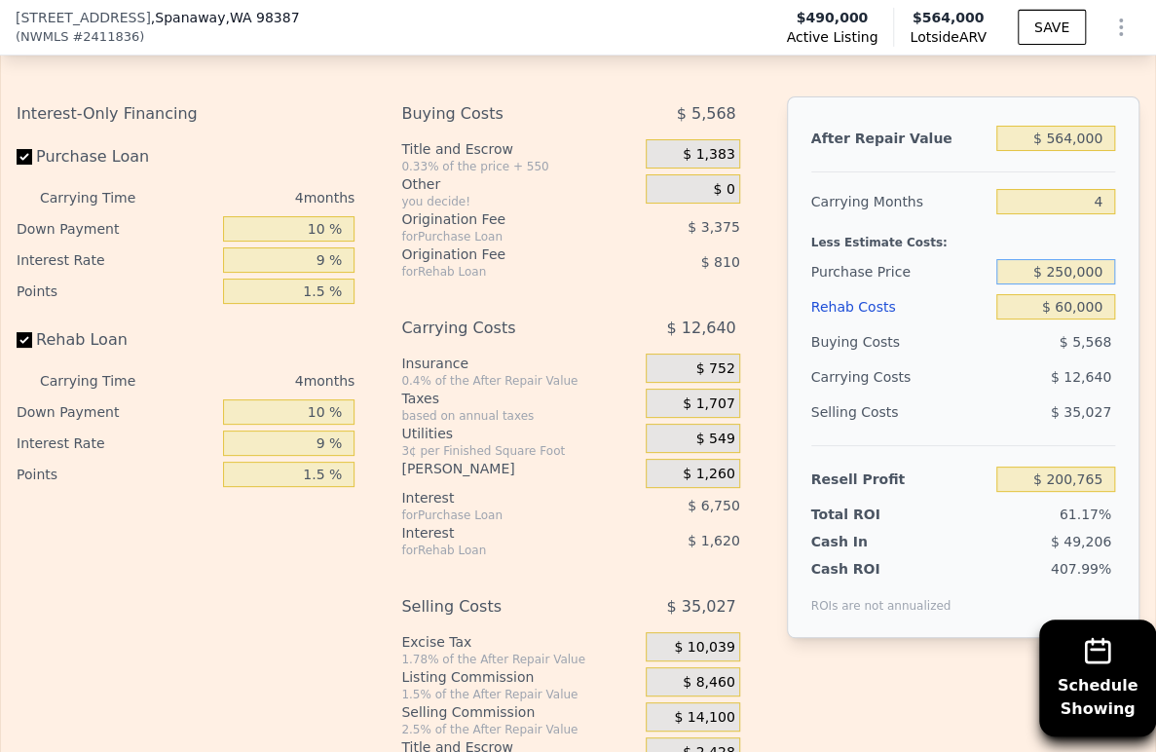
click at [1047, 284] on input "$ 250,000" at bounding box center [1055, 271] width 119 height 25
click at [1047, 284] on input "$ 2,300,000" at bounding box center [1055, 271] width 119 height 25
type input "$ 300,000"
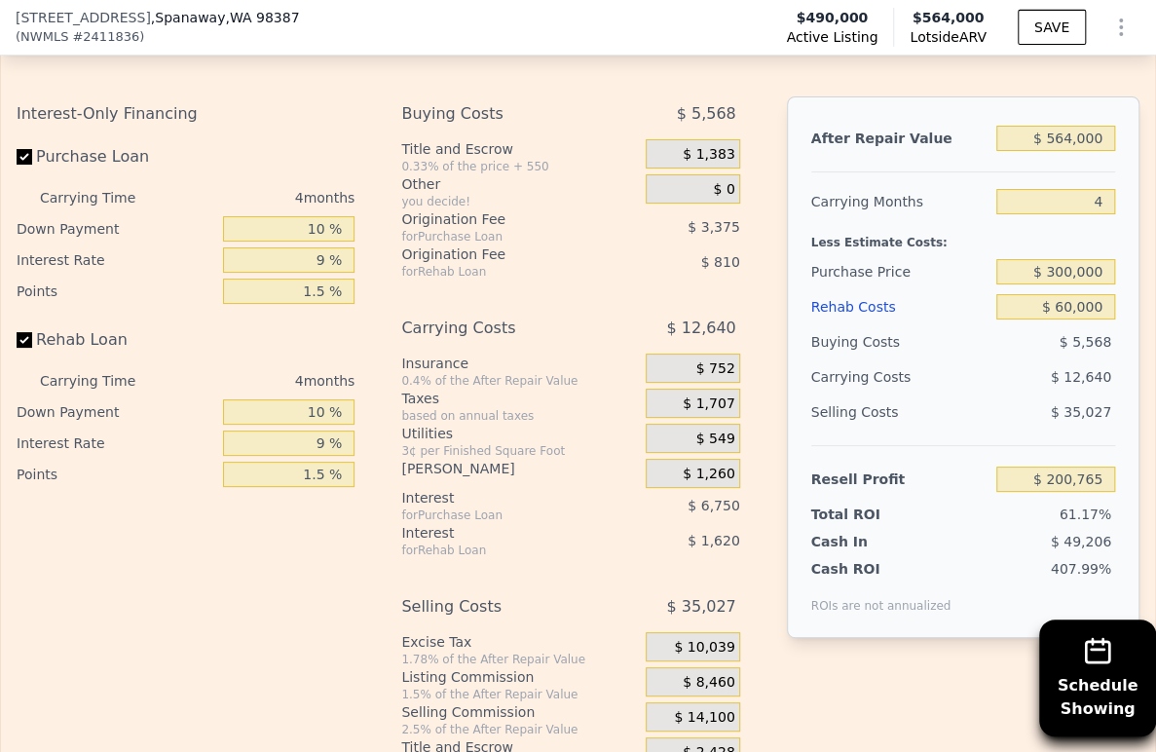
click at [937, 394] on div "$ 12,640" at bounding box center [1022, 376] width 186 height 35
type input "$ 148,576"
click at [1031, 23] on button "SAVE" at bounding box center [1051, 27] width 68 height 35
click at [1109, 24] on icon "Show Options" at bounding box center [1120, 27] width 23 height 23
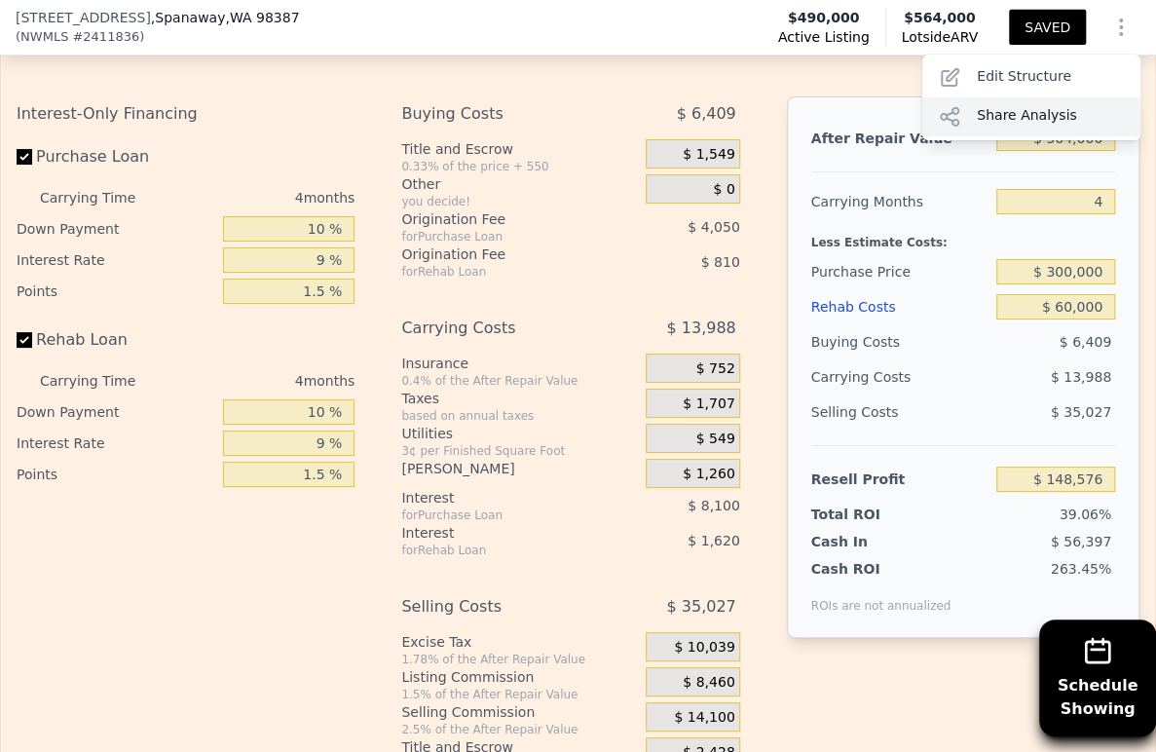
click at [1032, 123] on div "Share Analysis" at bounding box center [1031, 116] width 218 height 39
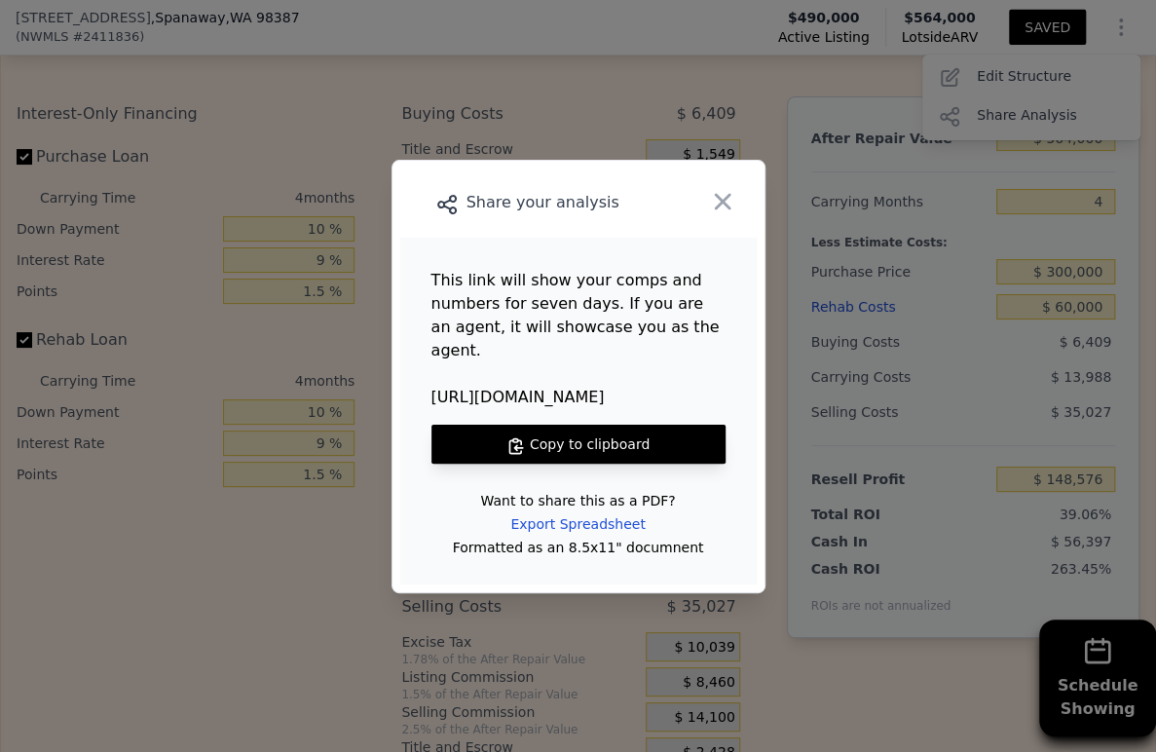
click at [600, 437] on button "Copy to clipboard" at bounding box center [578, 443] width 294 height 39
